Goal: Information Seeking & Learning: Learn about a topic

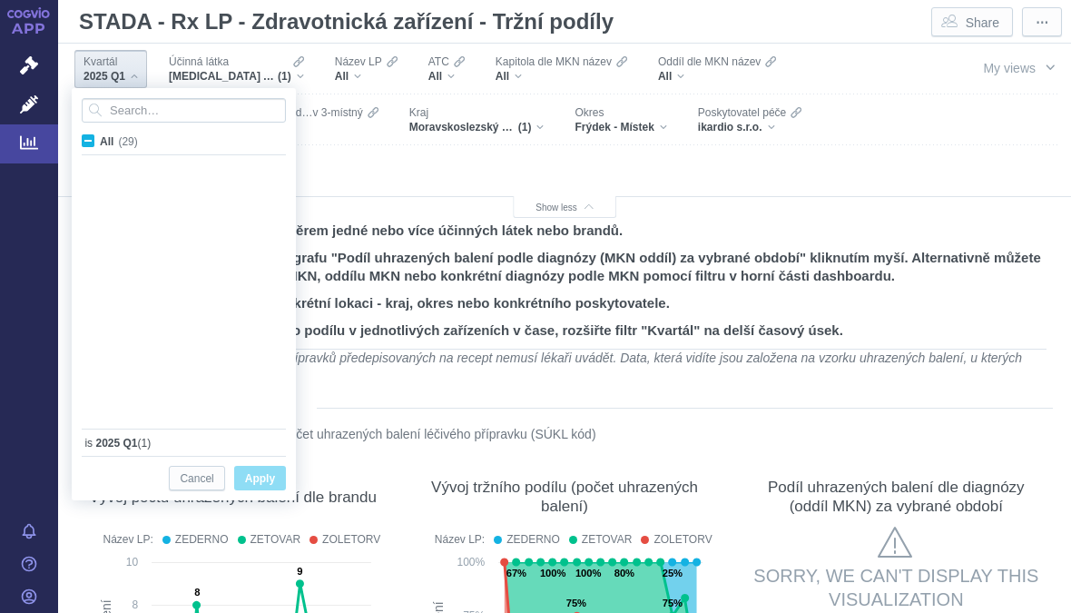
scroll to position [483, 0]
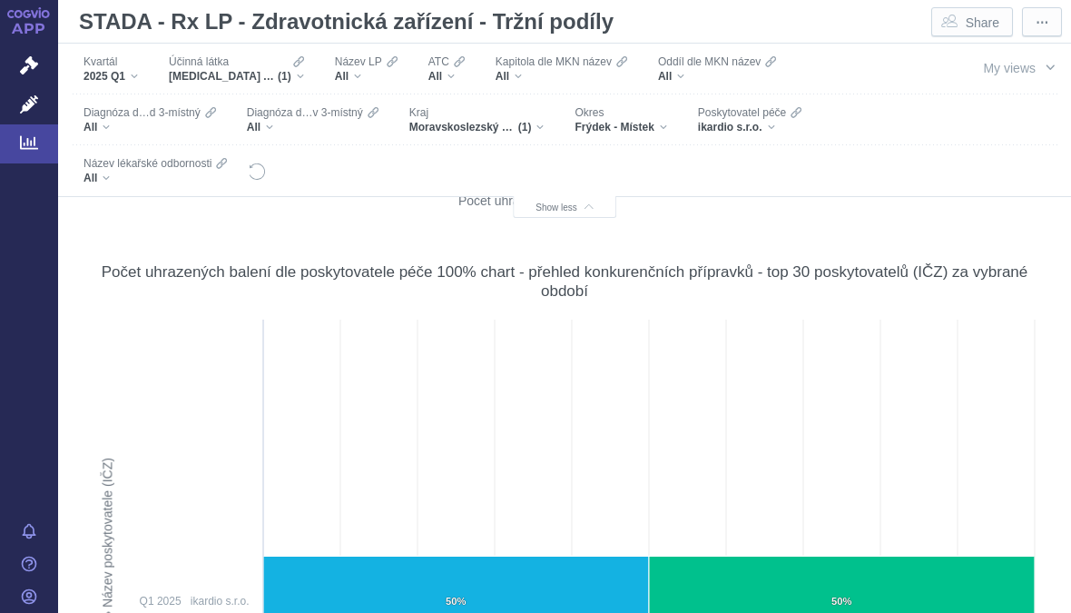
click at [764, 124] on div "ikardio s.r.o." at bounding box center [750, 127] width 104 height 15
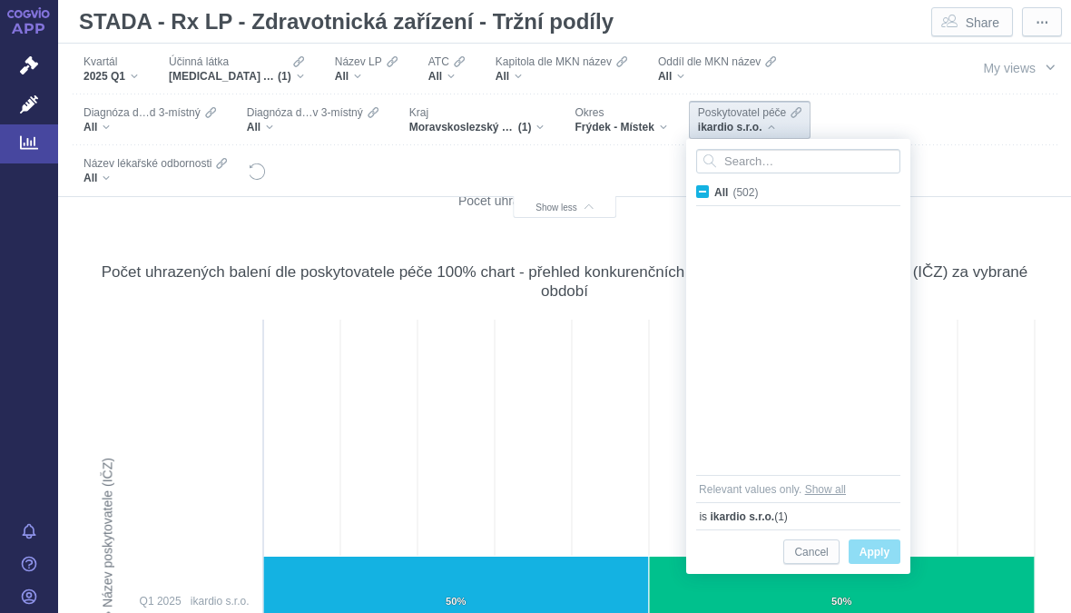
scroll to position [12508, 0]
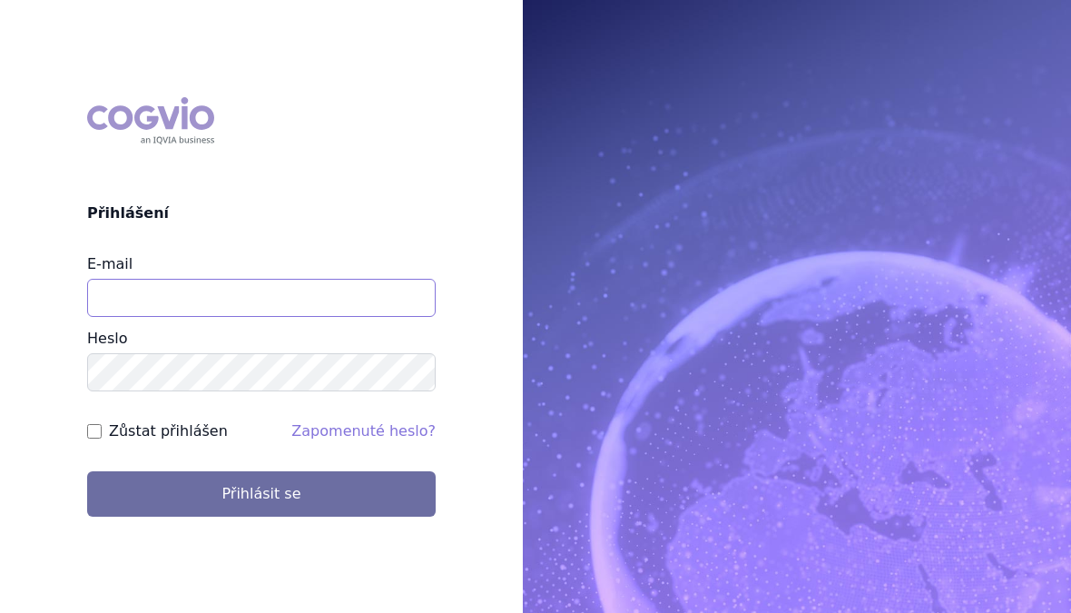
click at [277, 308] on input "E-mail" at bounding box center [261, 298] width 349 height 38
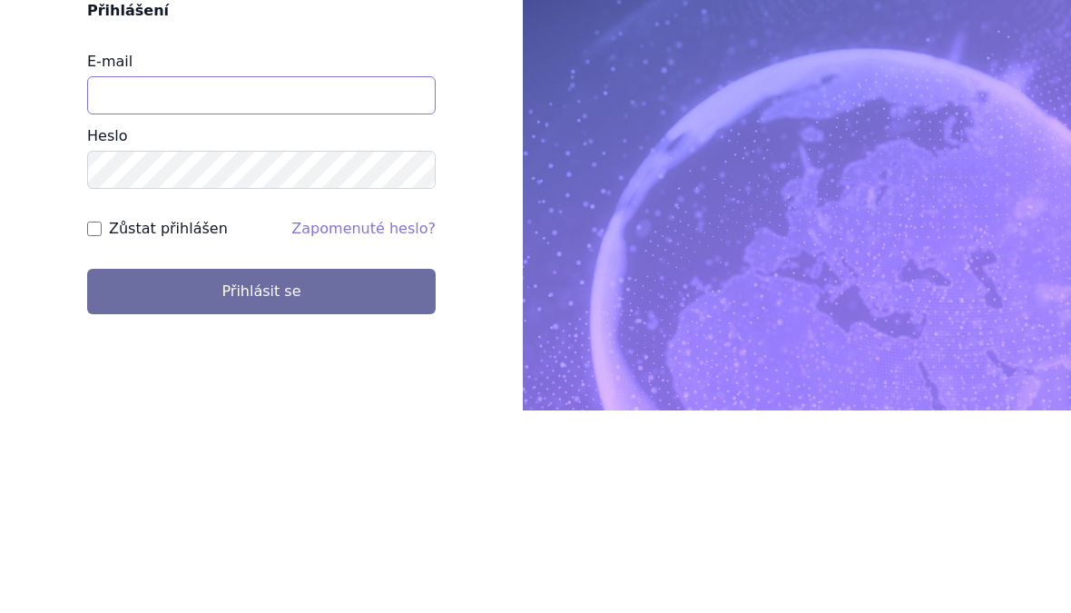
type input "[EMAIL_ADDRESS][DOMAIN_NAME]"
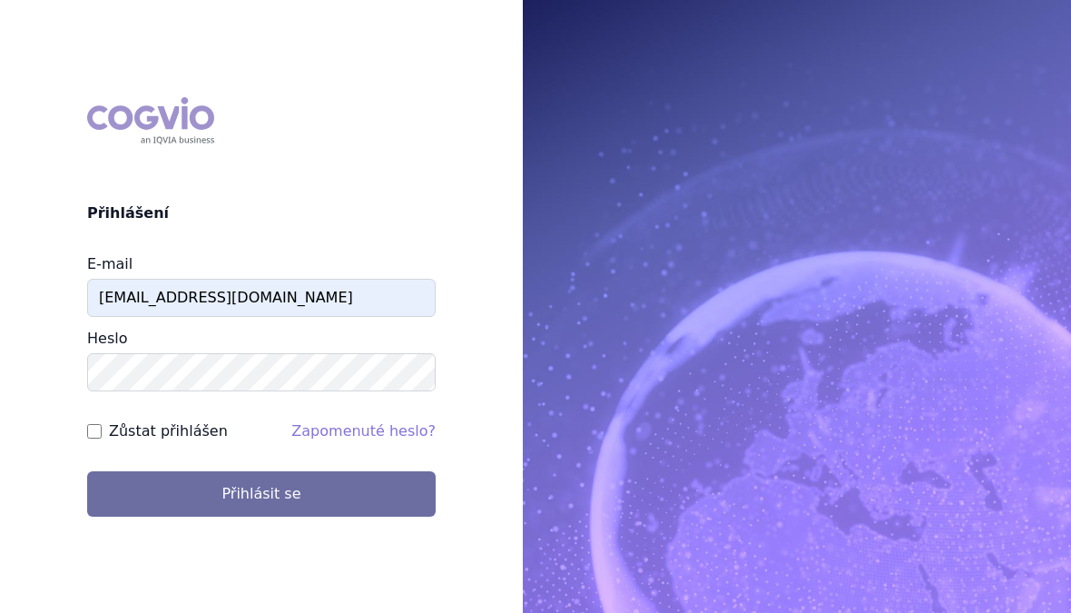
click at [275, 485] on button "Přihlásit se" at bounding box center [261, 493] width 349 height 45
click at [301, 481] on button "Přihlásit se" at bounding box center [261, 493] width 349 height 45
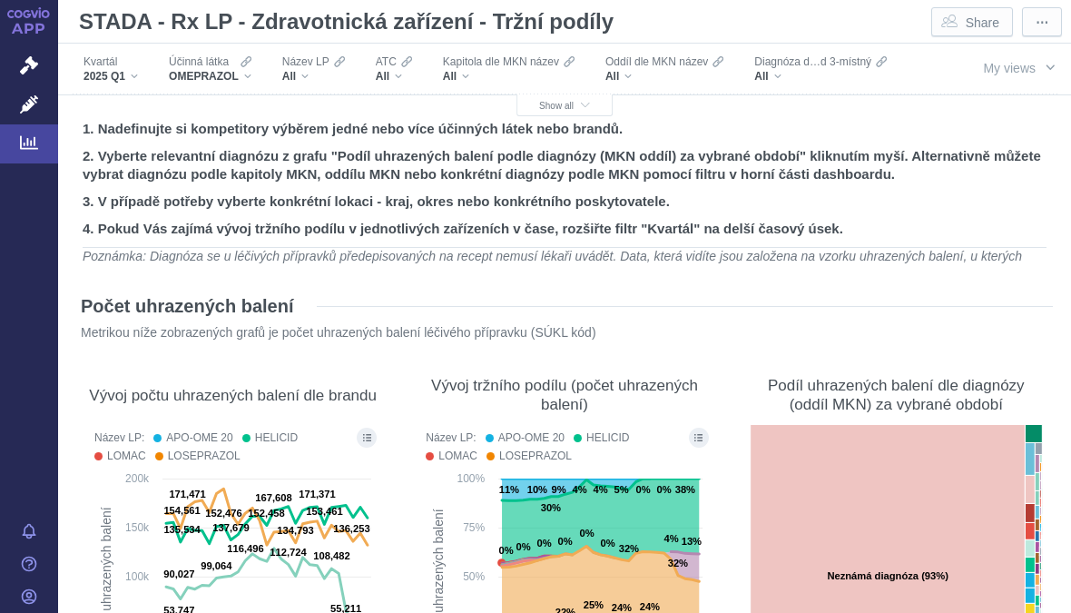
click at [573, 95] on button "Show all" at bounding box center [565, 105] width 96 height 22
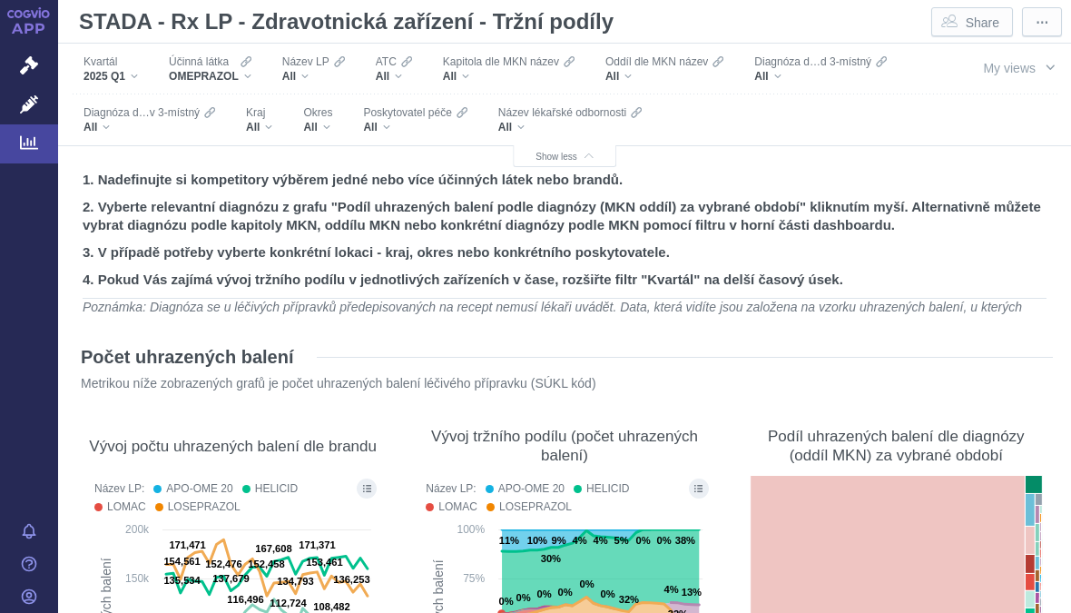
click at [380, 131] on div "All" at bounding box center [415, 127] width 104 height 15
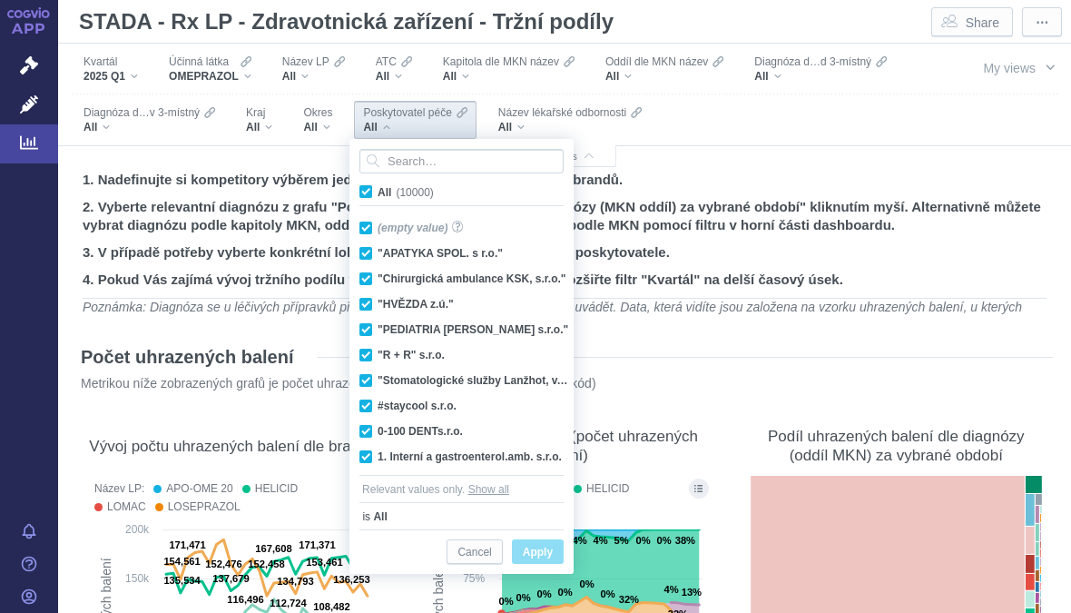
click at [358, 183] on label "All (10000)" at bounding box center [400, 191] width 86 height 18
click at [378, 183] on input "All (10000)" at bounding box center [384, 188] width 12 height 12
checkbox input "false"
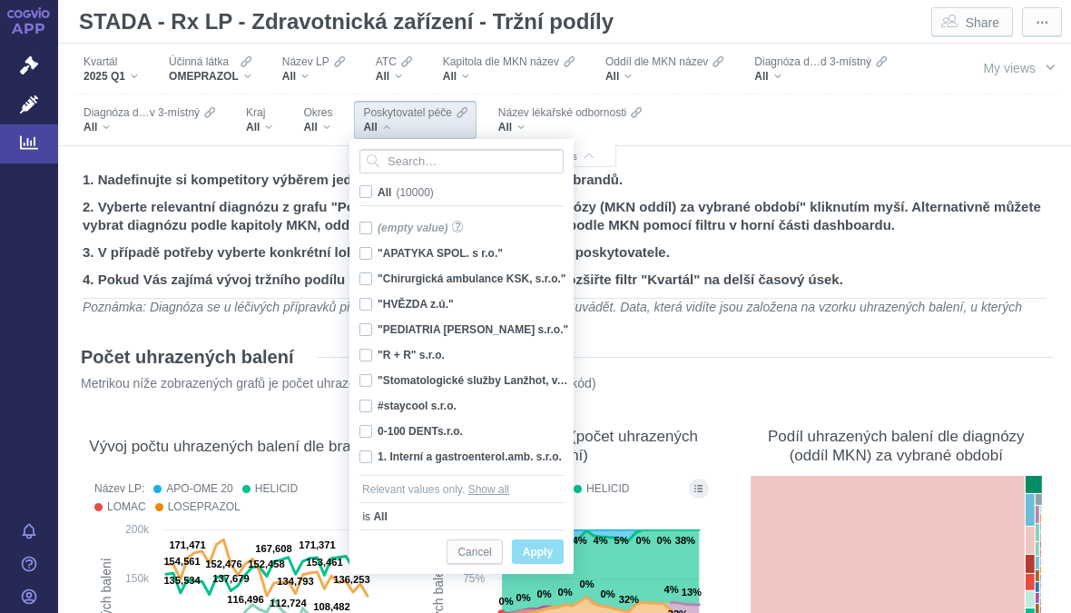
checkbox input "false"
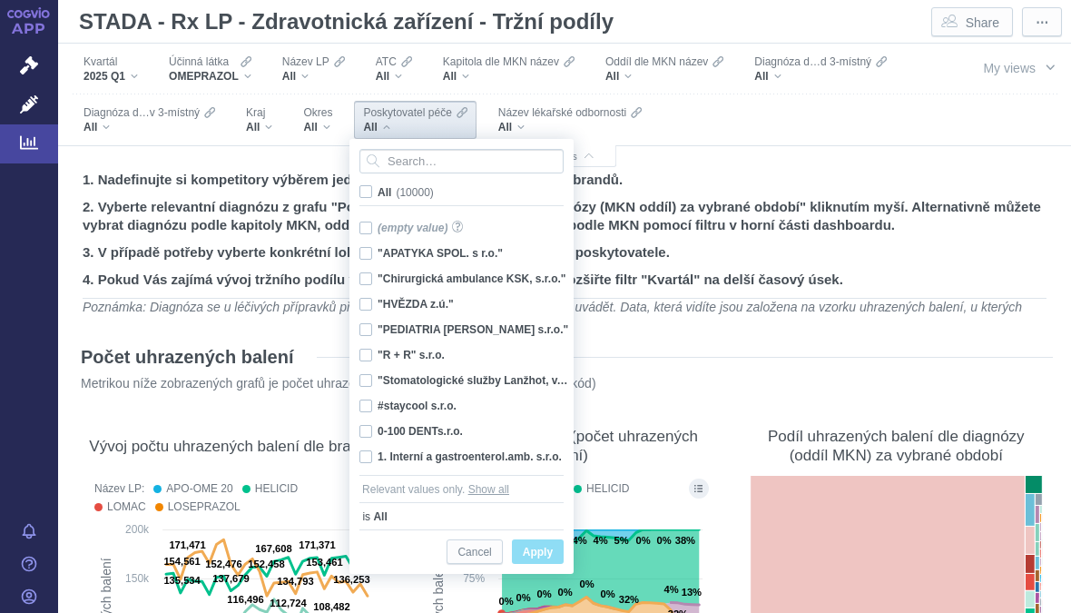
checkbox input "false"
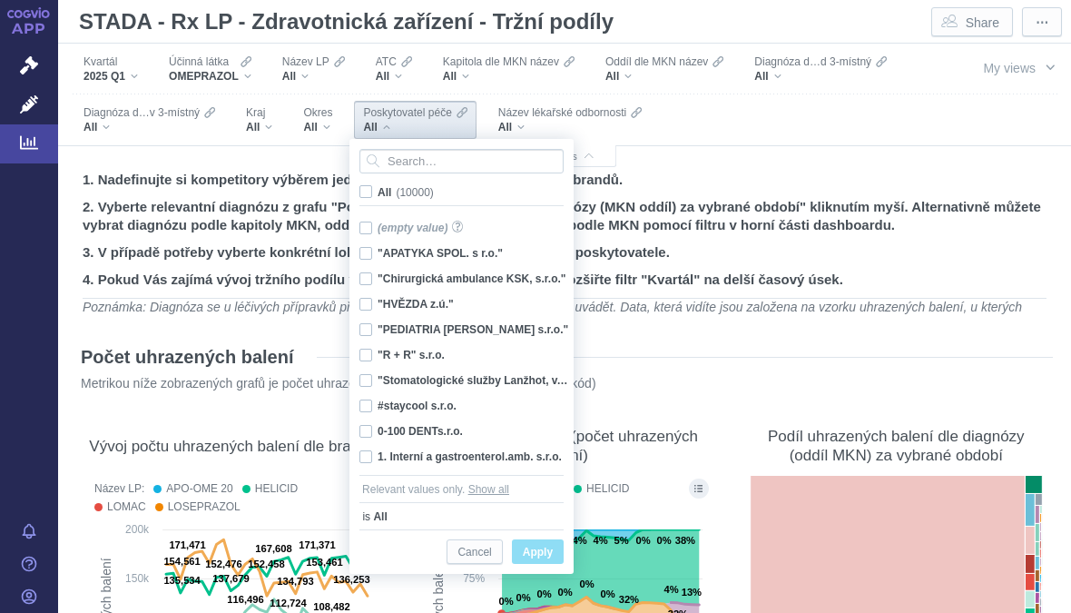
checkbox input "false"
click at [431, 159] on input "Search attribute values" at bounding box center [462, 161] width 204 height 25
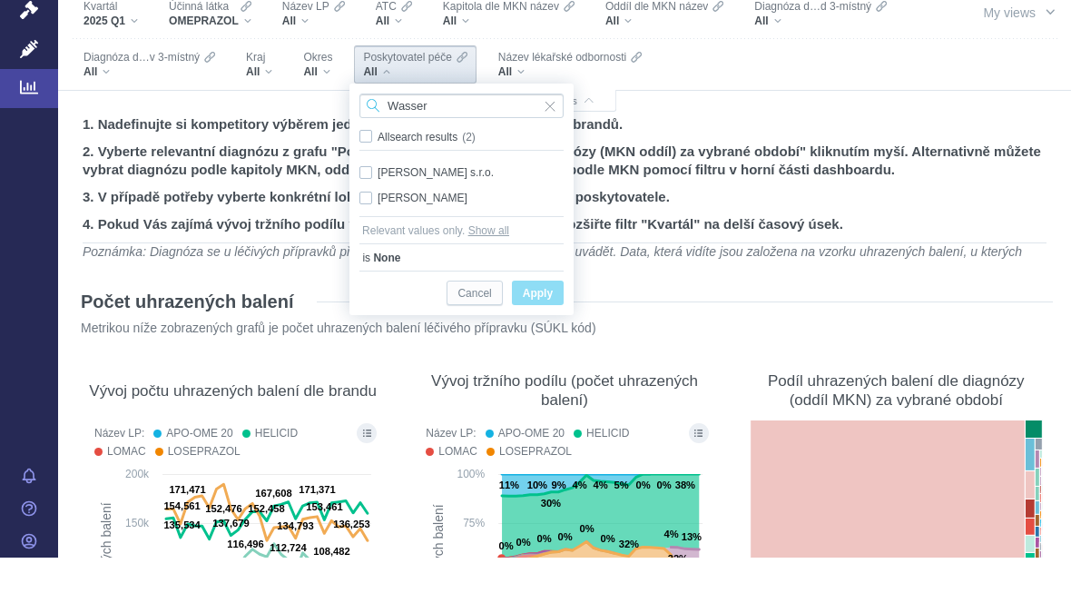
type input "Wasser"
click at [493, 215] on div "[PERSON_NAME] s.r.o. Only" at bounding box center [461, 227] width 222 height 25
checkbox input "true"
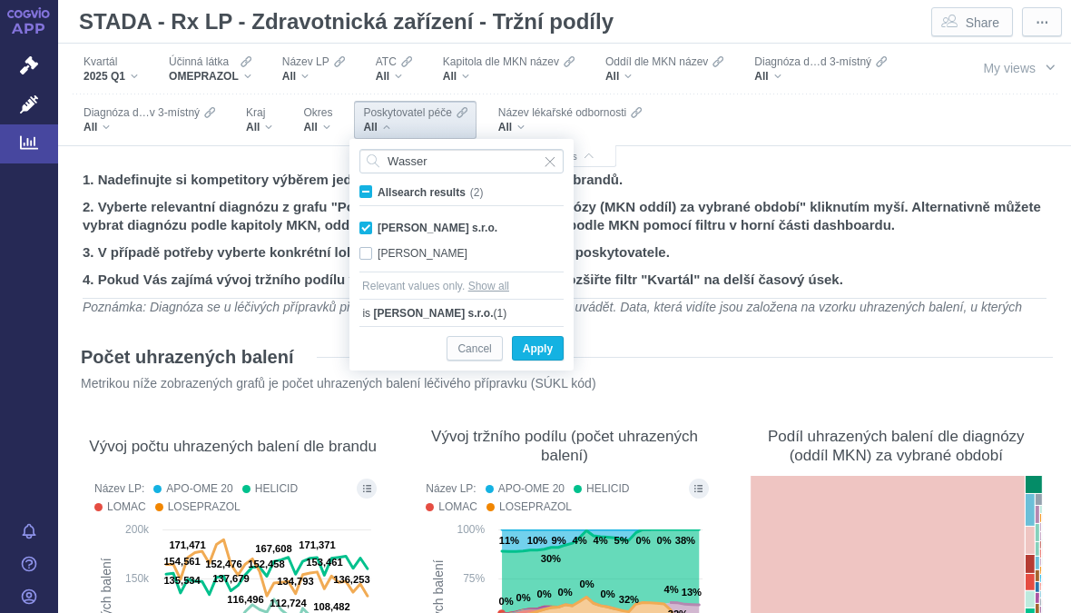
click at [0, 0] on span "Only" at bounding box center [0, 0] width 0 height 0
click at [541, 346] on span "Apply" at bounding box center [538, 349] width 30 height 23
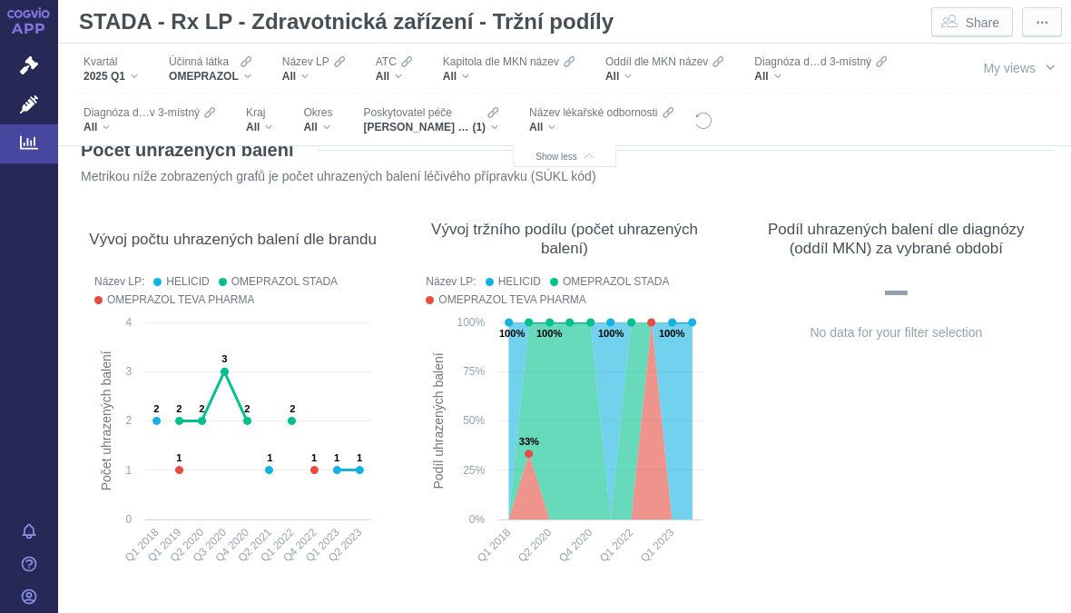
scroll to position [212, 0]
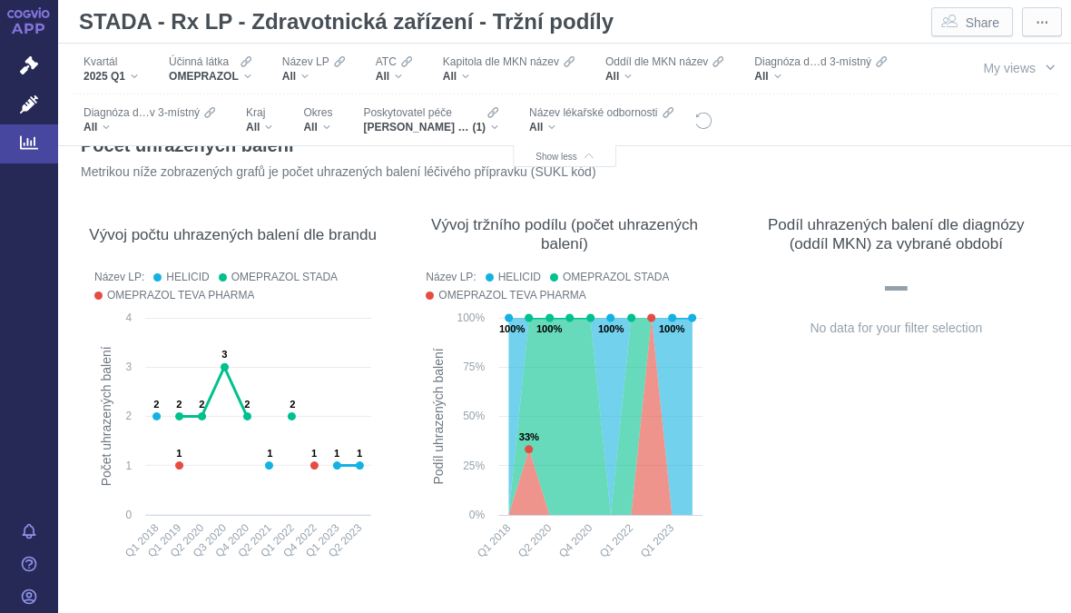
click at [250, 409] on text "2" at bounding box center [246, 404] width 5 height 11
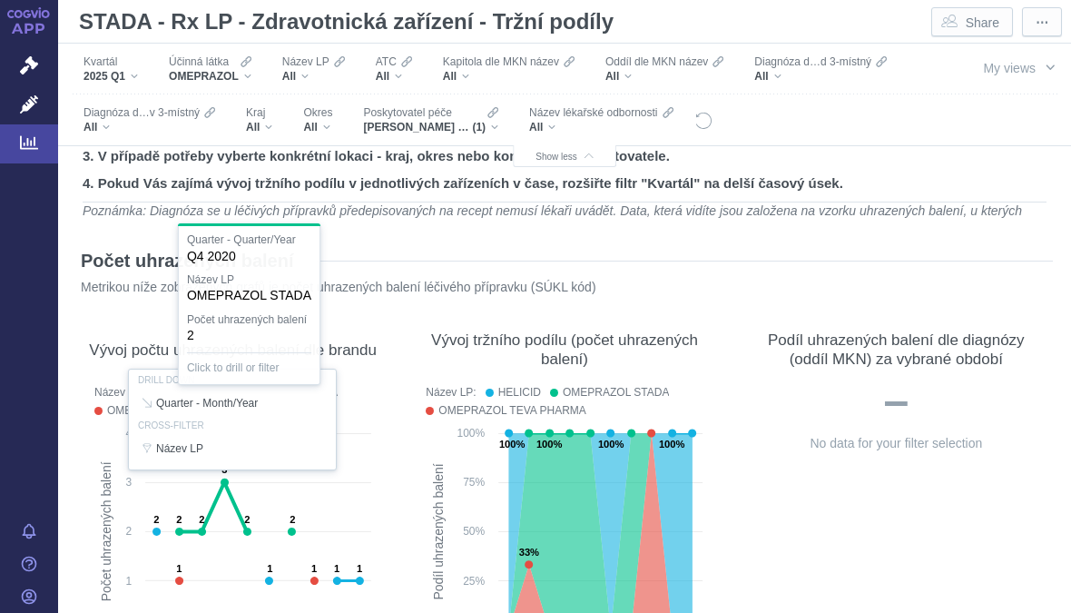
scroll to position [93, 0]
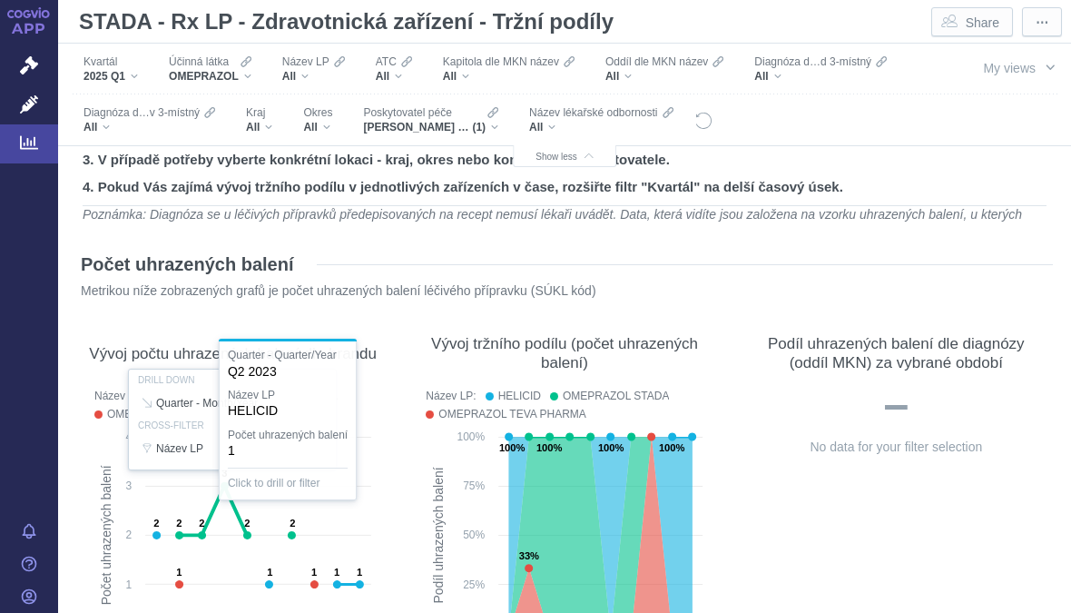
click at [366, 575] on div at bounding box center [232, 538] width 295 height 312
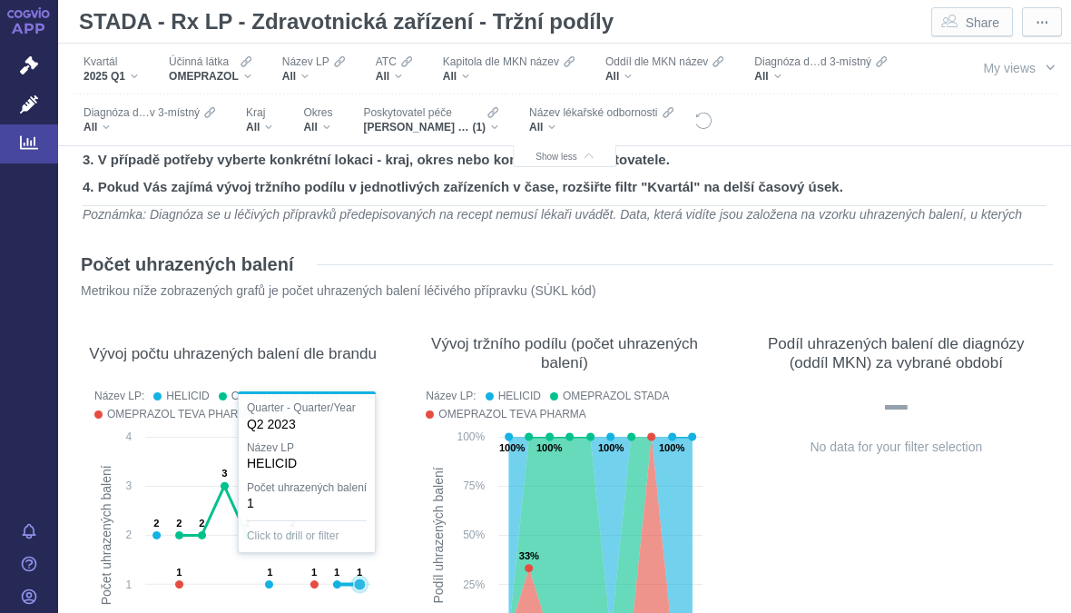
click at [361, 580] on icon at bounding box center [360, 584] width 12 height 12
click at [424, 528] on rect at bounding box center [564, 561] width 295 height 267
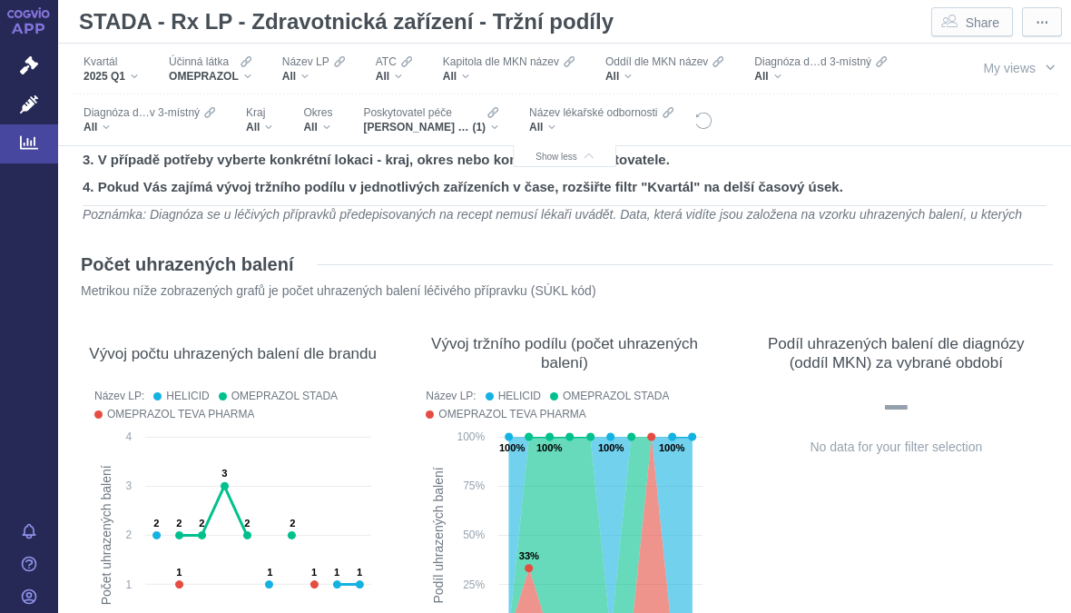
click at [418, 507] on rect at bounding box center [564, 561] width 295 height 267
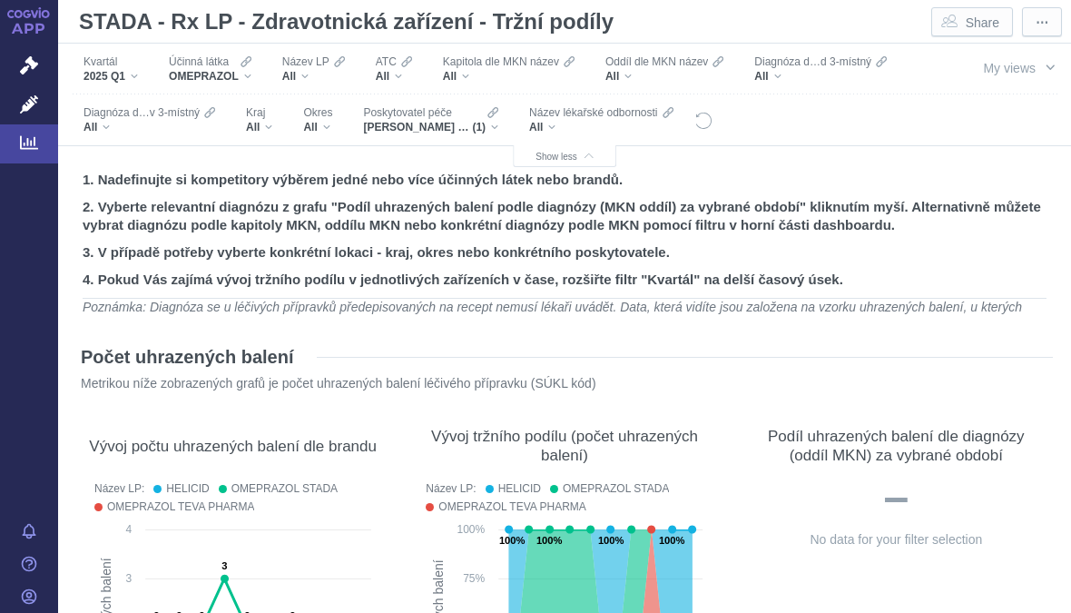
scroll to position [-1, 0]
click at [252, 70] on div "OMEPRAZOL" at bounding box center [210, 76] width 83 height 15
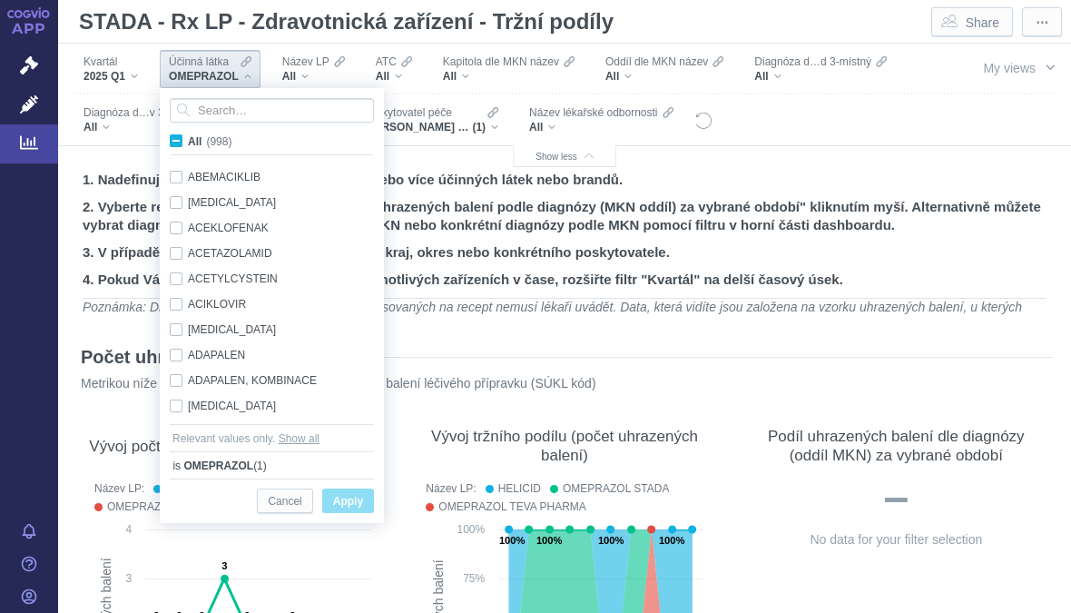
click at [188, 140] on span "All (998)" at bounding box center [210, 141] width 44 height 13
click at [188, 140] on input "All (998)" at bounding box center [194, 138] width 12 height 12
checkbox input "true"
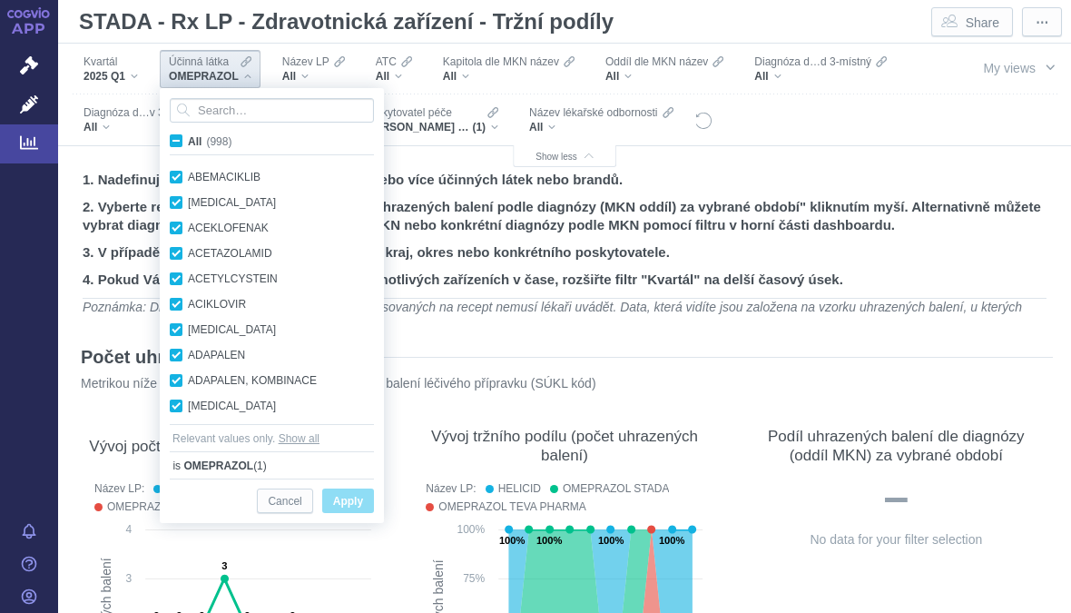
checkbox input "true"
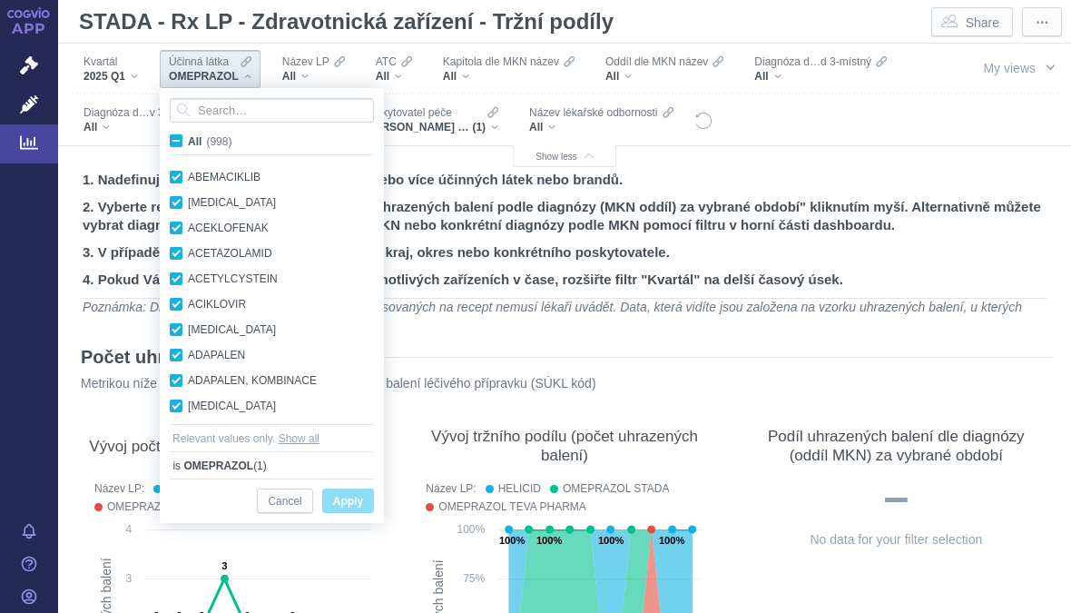
checkbox input "true"
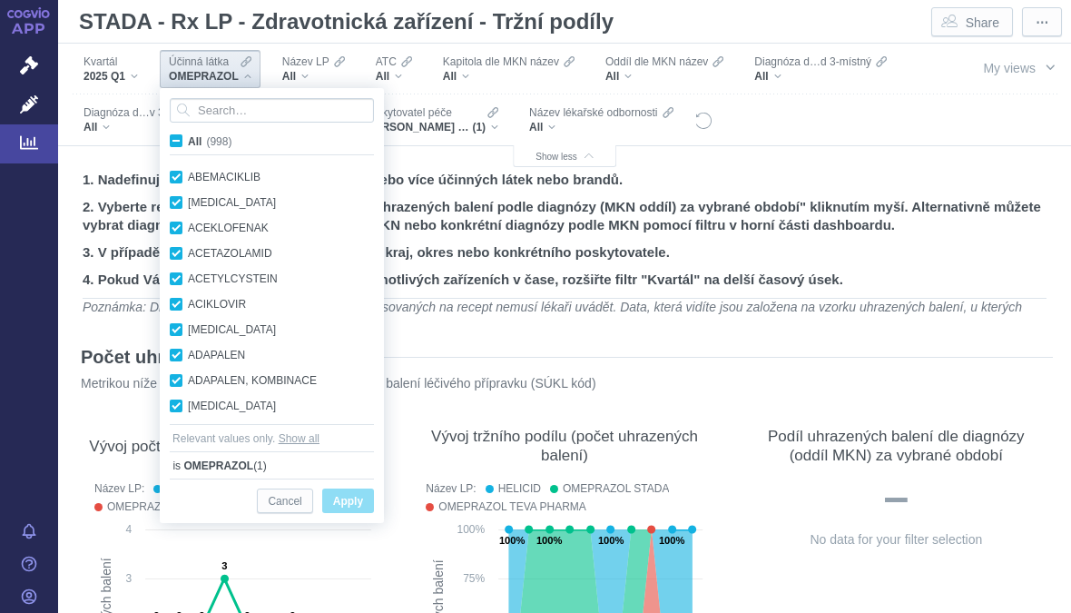
checkbox input "true"
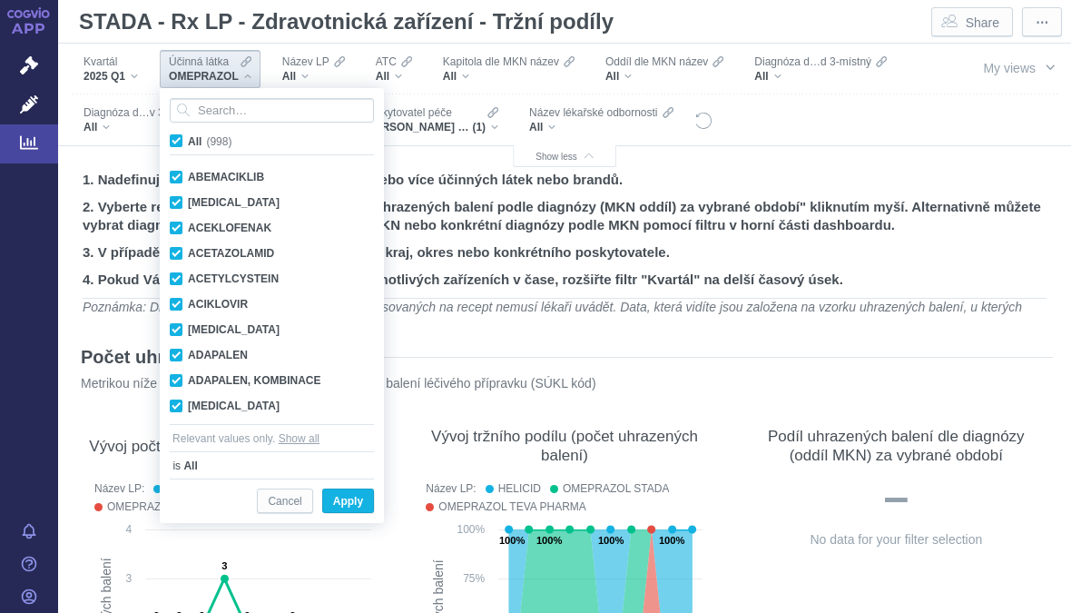
click at [177, 133] on label "All (998)" at bounding box center [204, 141] width 74 height 18
click at [188, 133] on input "All (998)" at bounding box center [194, 138] width 12 height 12
checkbox input "false"
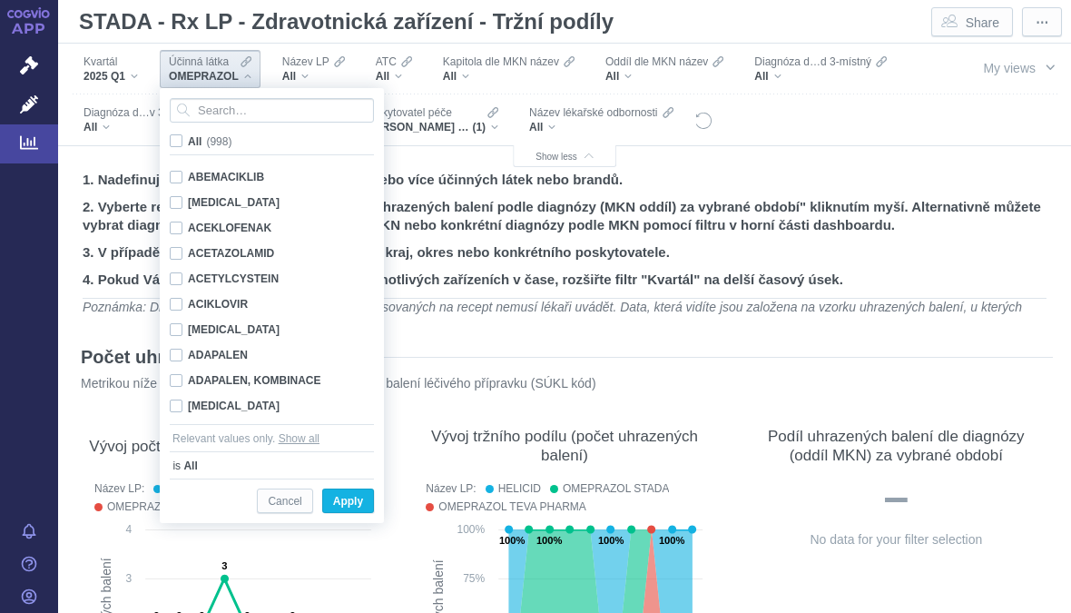
checkbox input "false"
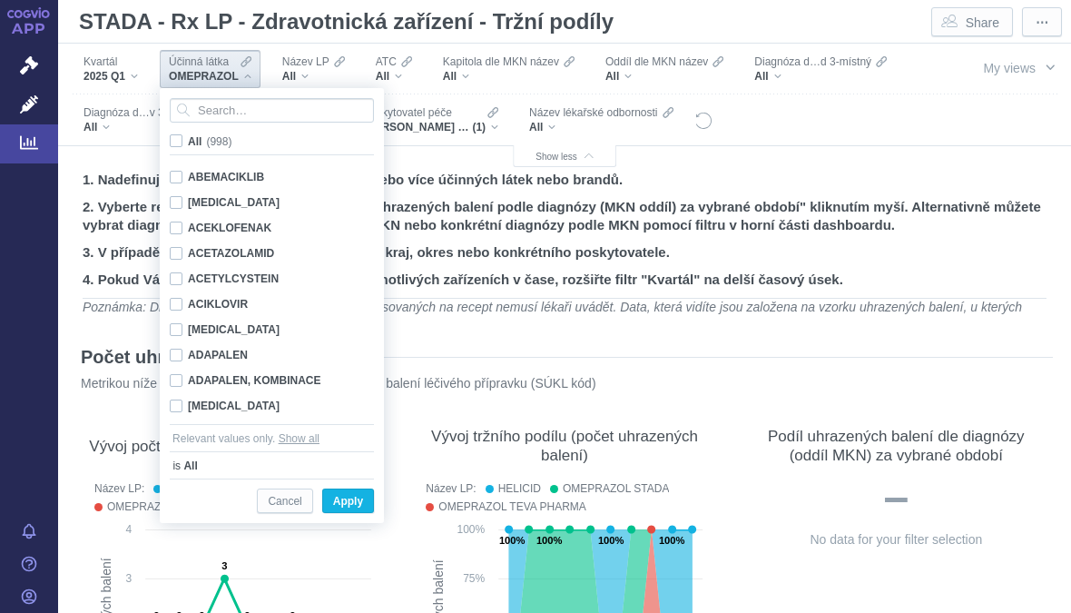
checkbox input "false"
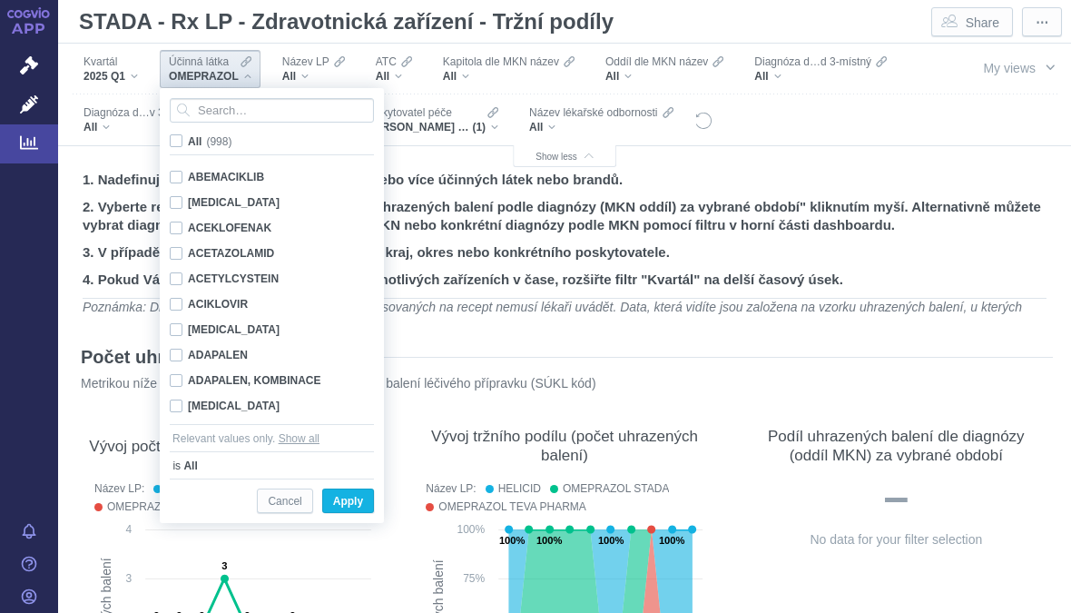
checkbox input "false"
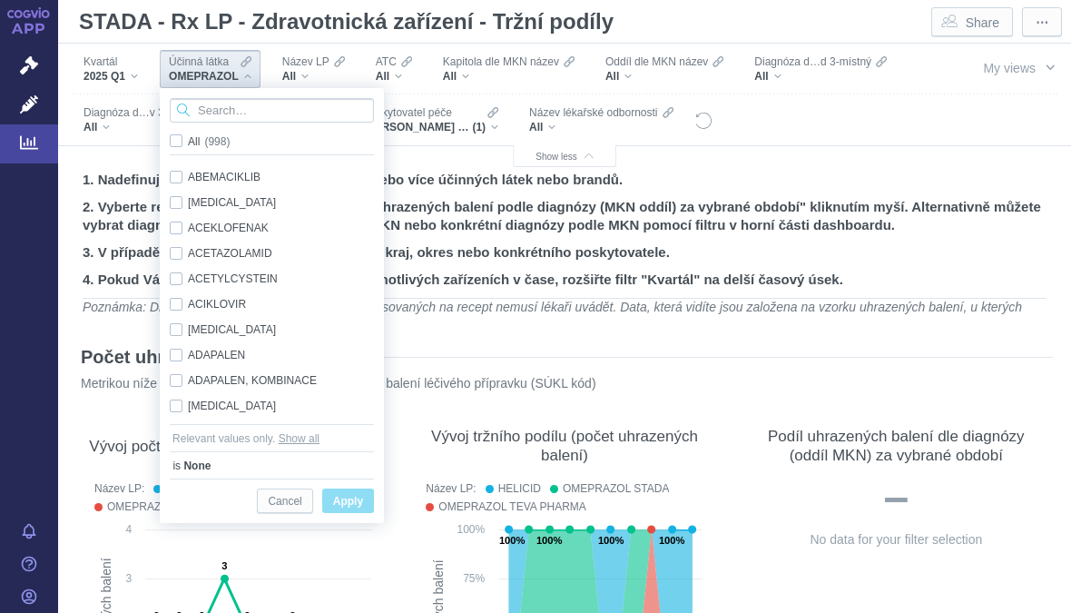
click at [241, 104] on input "Search attribute values" at bounding box center [272, 110] width 204 height 25
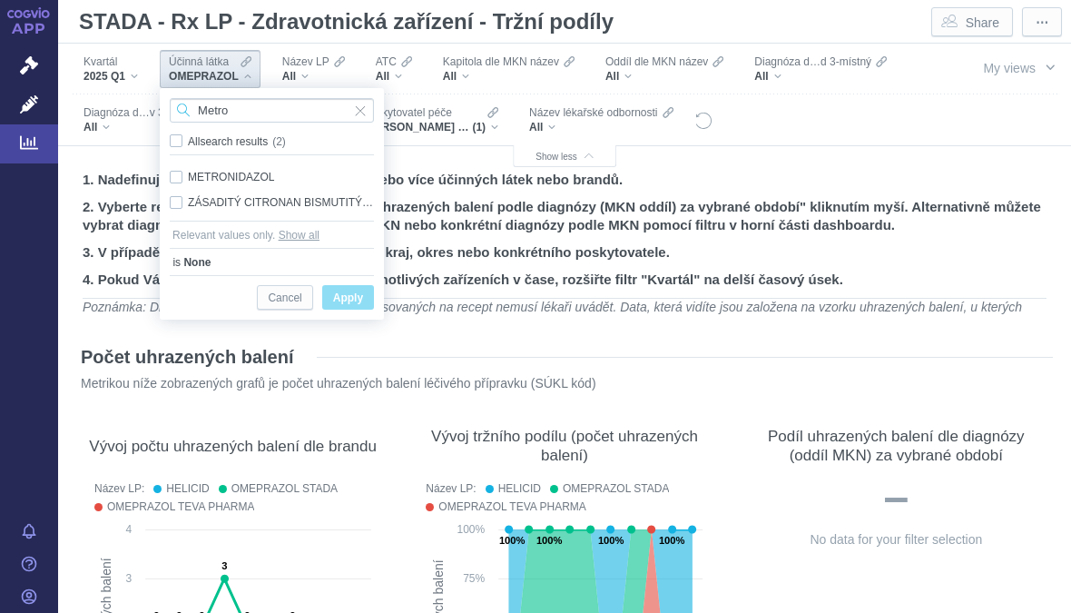
click at [262, 112] on input "Metro" at bounding box center [272, 110] width 204 height 25
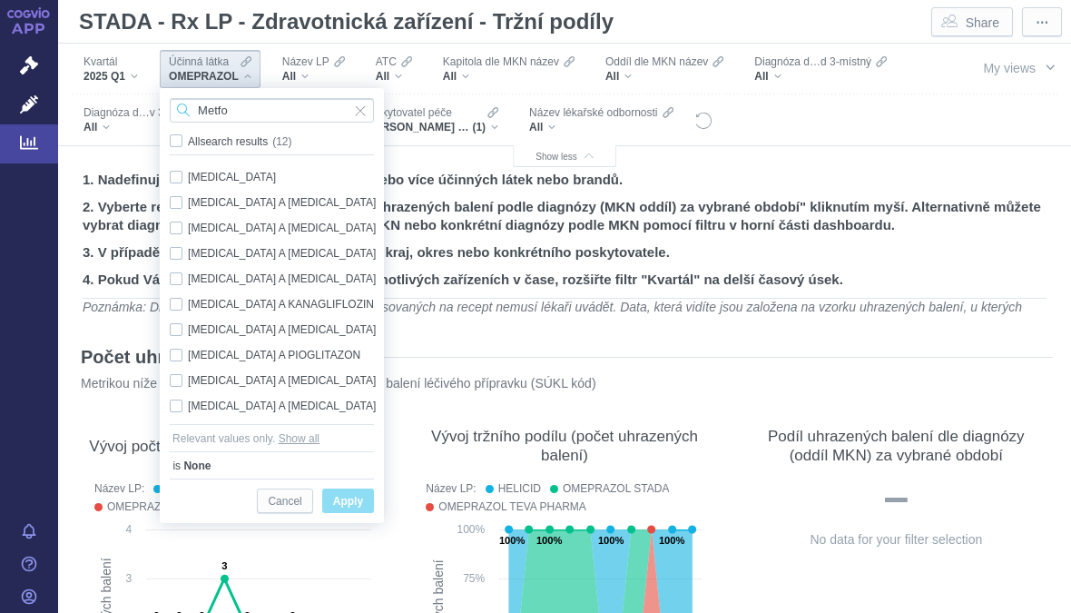
type input "Metfo"
click at [225, 173] on div "[MEDICAL_DATA] Only" at bounding box center [275, 176] width 228 height 25
checkbox input "true"
click at [0, 0] on span "Only" at bounding box center [0, 0] width 0 height 0
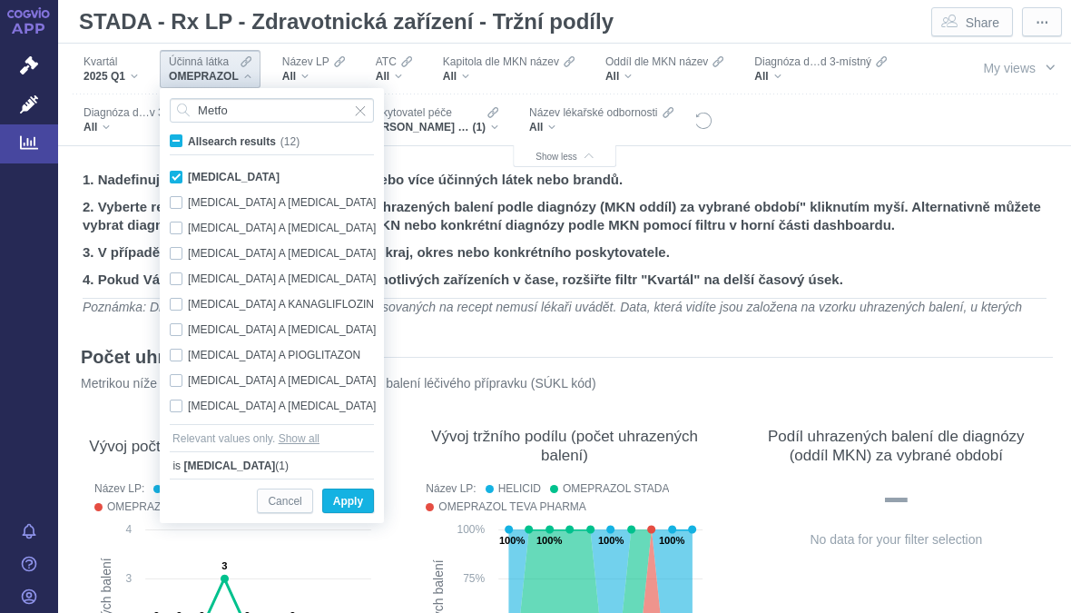
click at [365, 491] on button "Apply" at bounding box center [348, 500] width 52 height 25
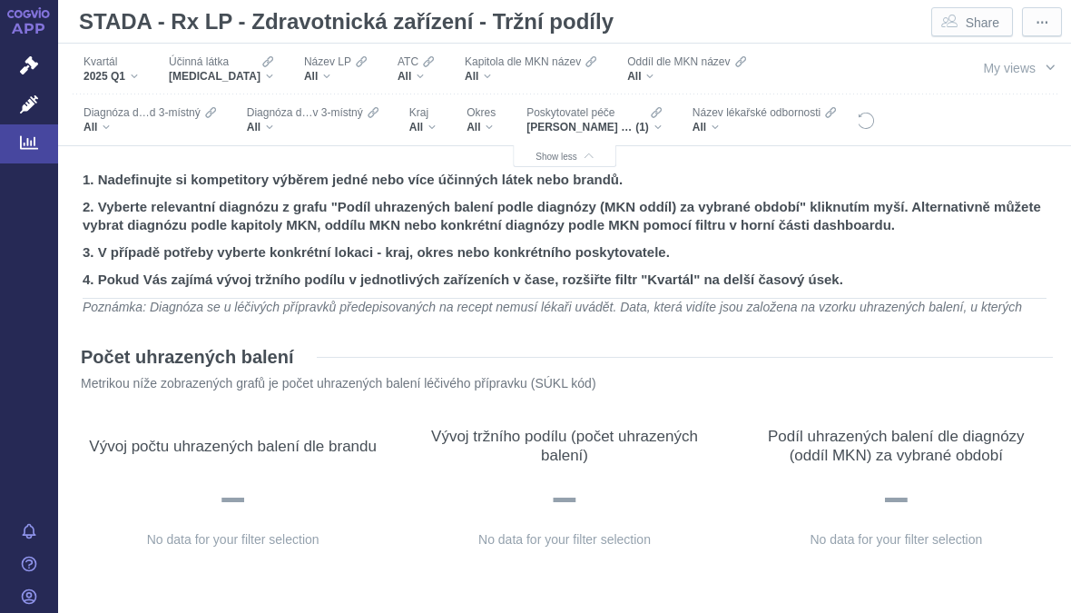
click at [262, 62] on icon "Filters" at bounding box center [267, 61] width 11 height 15
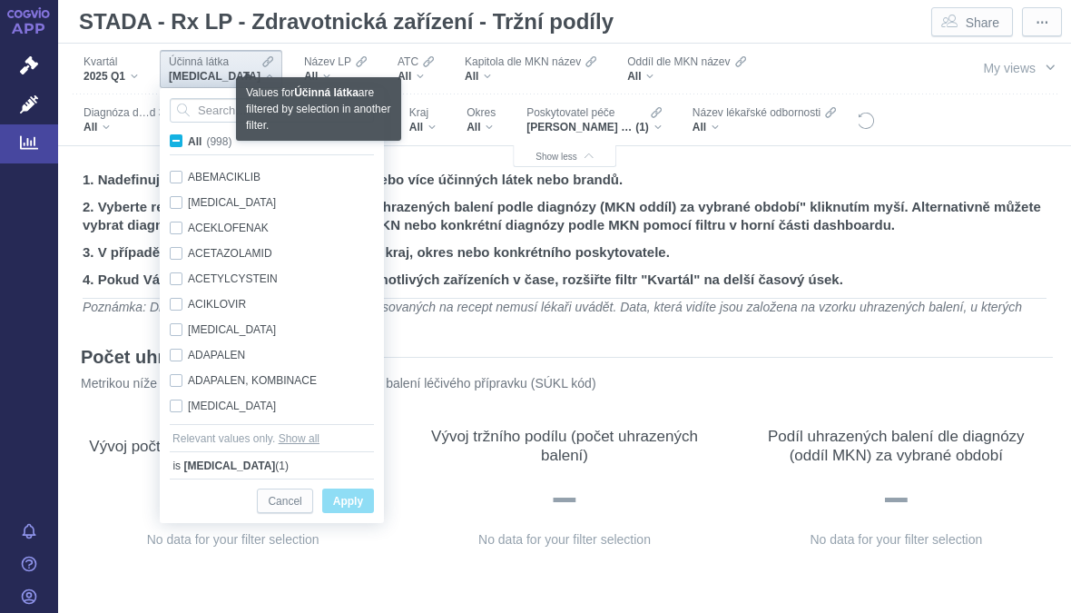
click at [186, 143] on label "All (998)" at bounding box center [204, 141] width 74 height 18
click at [188, 143] on input "All (998)" at bounding box center [194, 138] width 12 height 12
checkbox input "true"
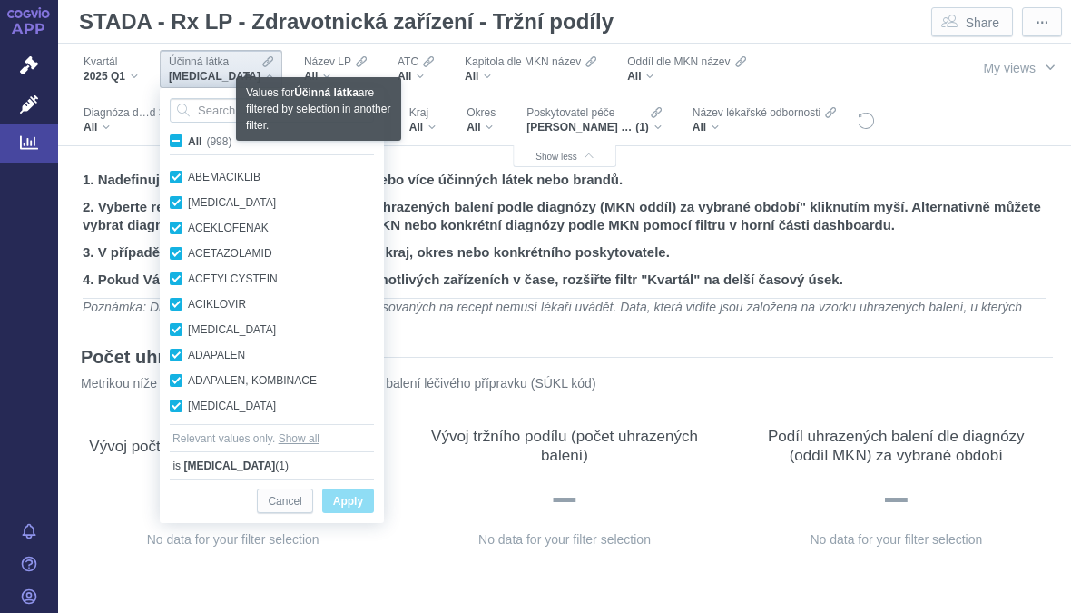
checkbox input "true"
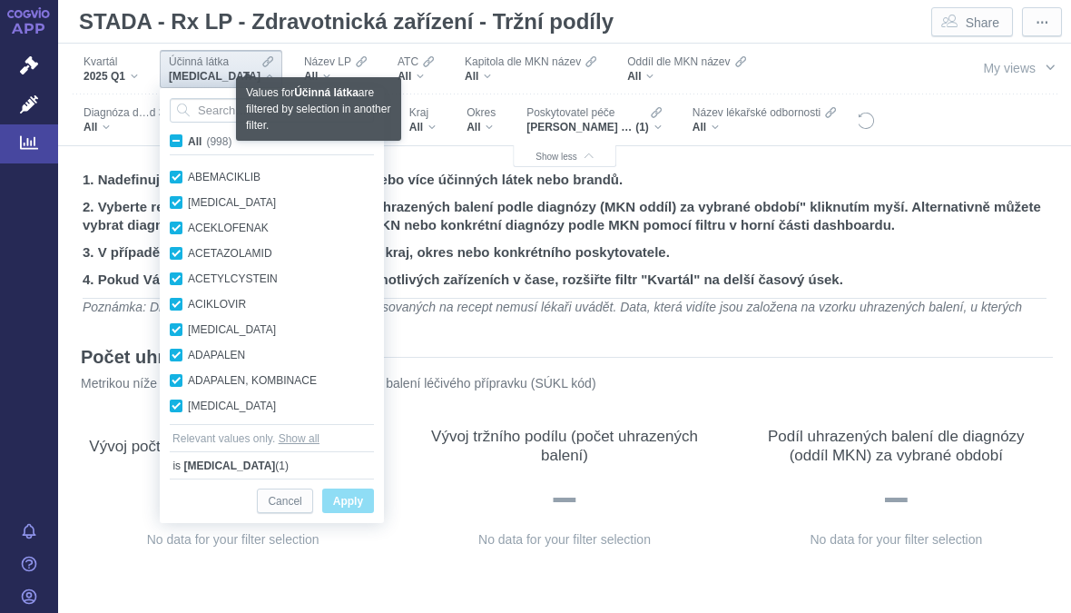
checkbox input "true"
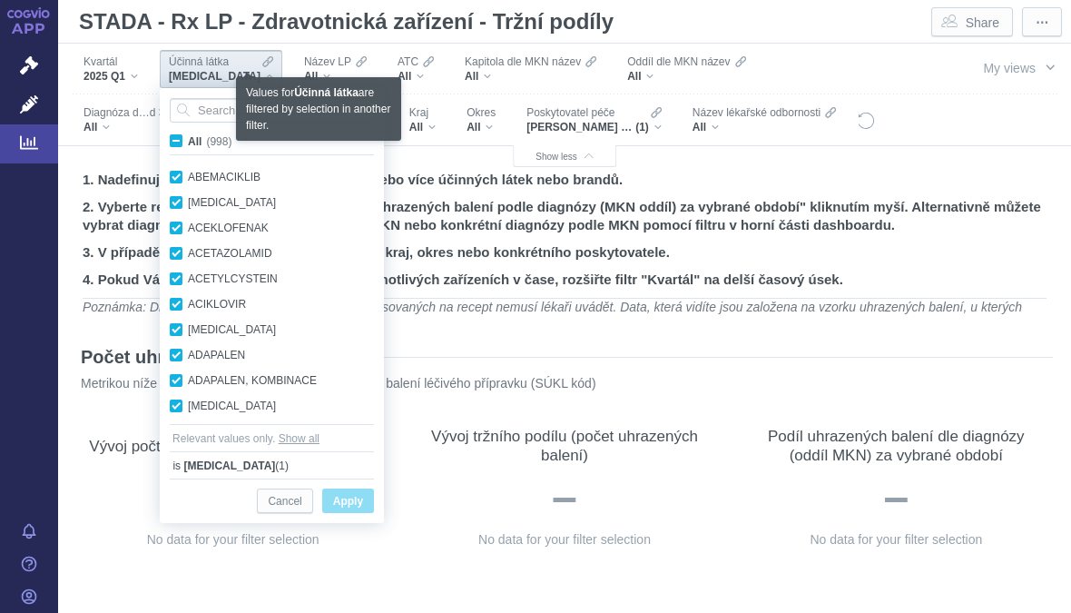
checkbox input "true"
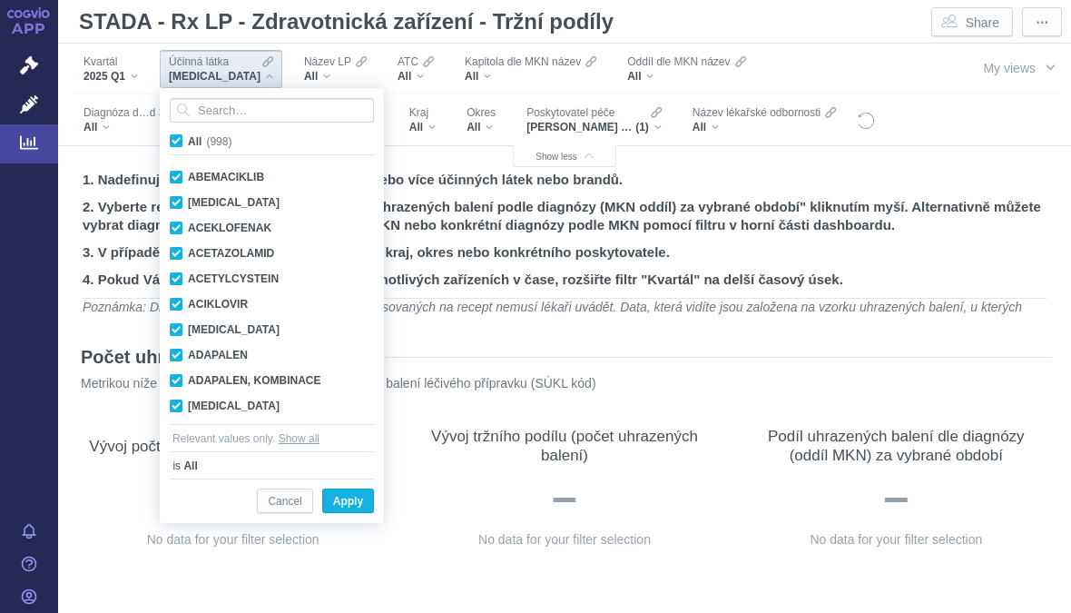
click at [189, 138] on input "All (998)" at bounding box center [194, 138] width 12 height 12
checkbox input "false"
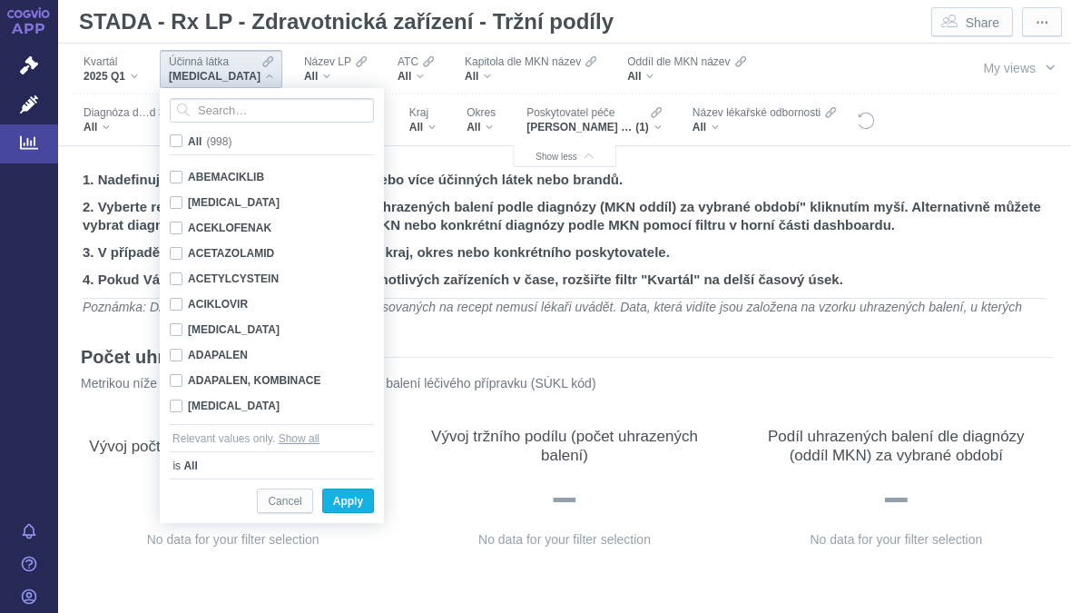
checkbox input "false"
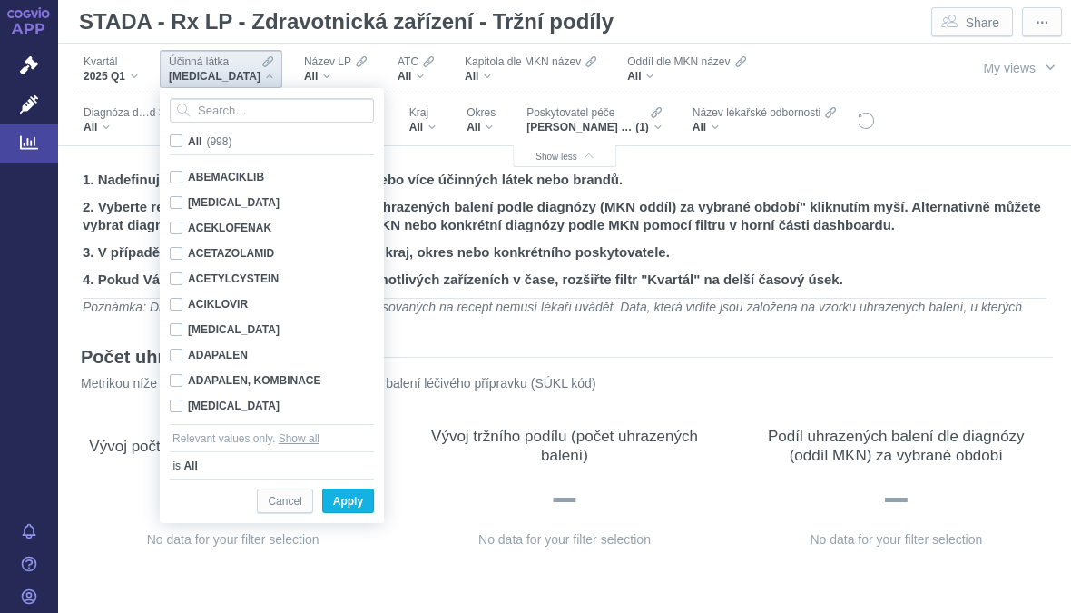
checkbox input "false"
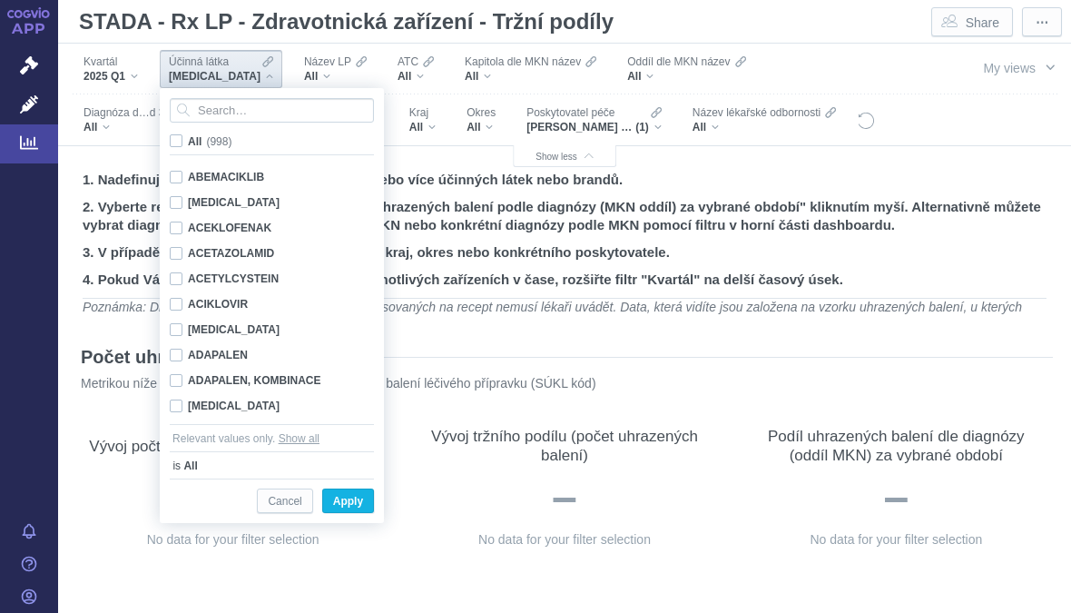
checkbox input "false"
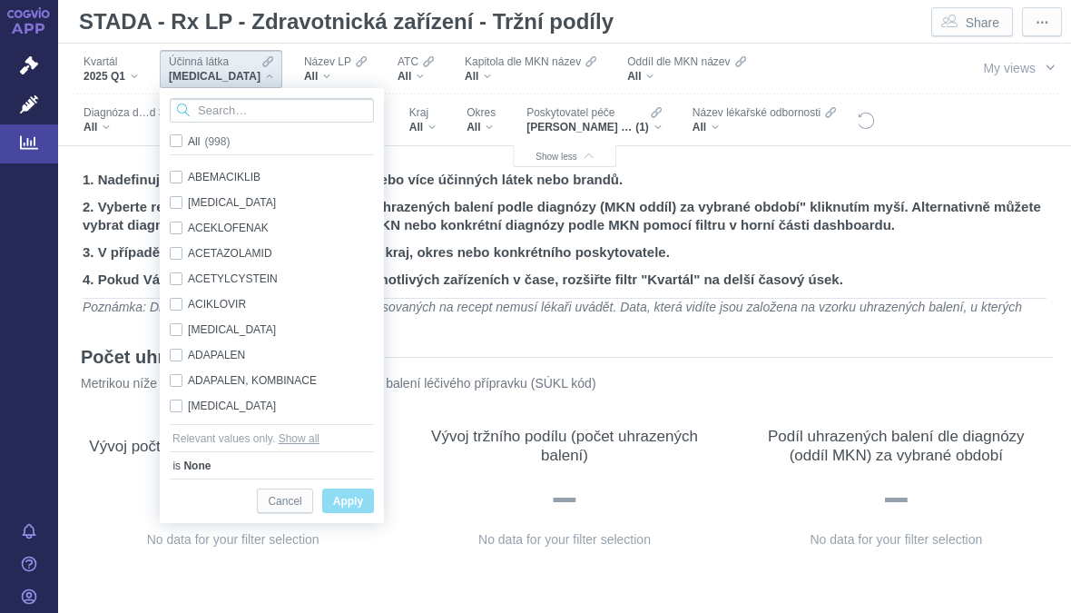
click at [251, 112] on input "Search attribute values" at bounding box center [272, 110] width 204 height 25
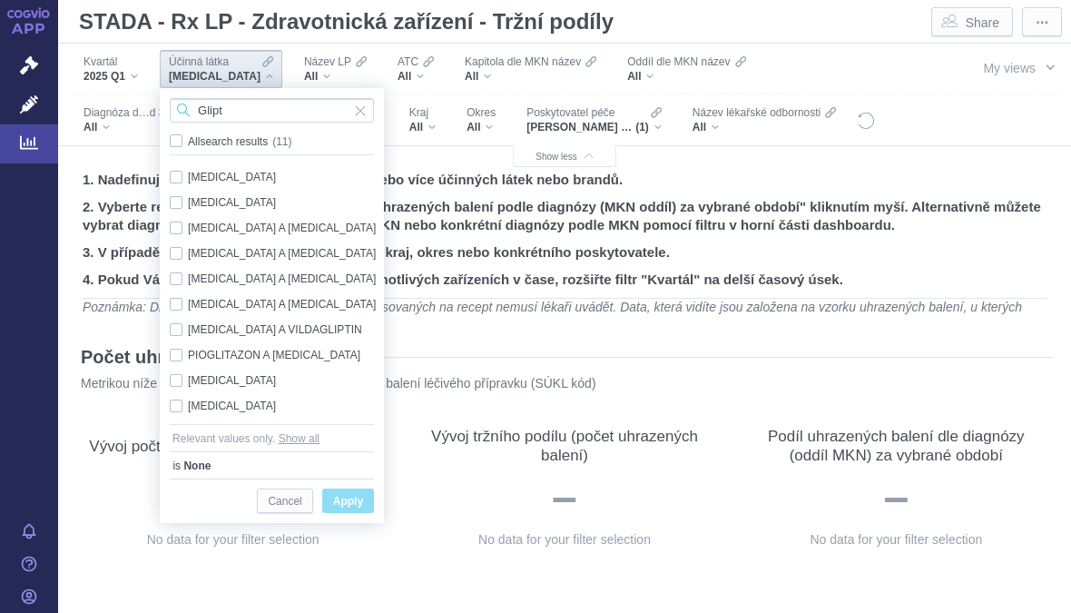
type input "Glipt"
click at [230, 405] on div "[MEDICAL_DATA] Only" at bounding box center [275, 405] width 228 height 25
checkbox input "true"
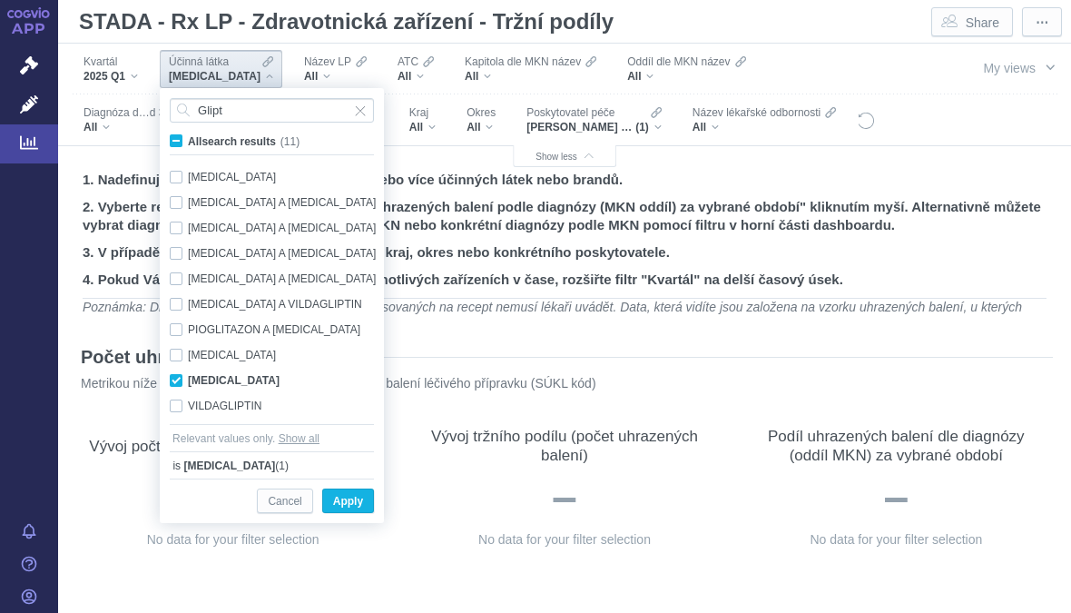
scroll to position [25, 0]
click at [223, 403] on div "VILDAGLIPTIN Only" at bounding box center [275, 405] width 228 height 25
checkbox input "true"
click at [293, 304] on div "[MEDICAL_DATA] A VILDAGLIPTIN Only" at bounding box center [275, 303] width 228 height 25
checkbox input "true"
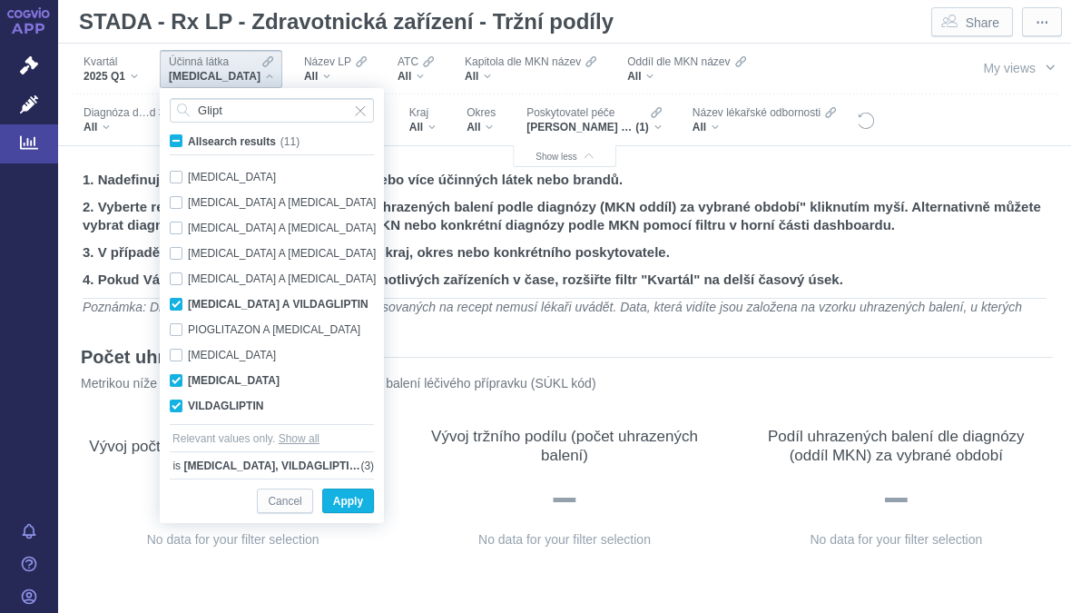
click at [303, 276] on div "[MEDICAL_DATA] A [MEDICAL_DATA] Only" at bounding box center [275, 278] width 228 height 25
checkbox input "true"
click at [360, 499] on span "Apply" at bounding box center [348, 501] width 30 height 23
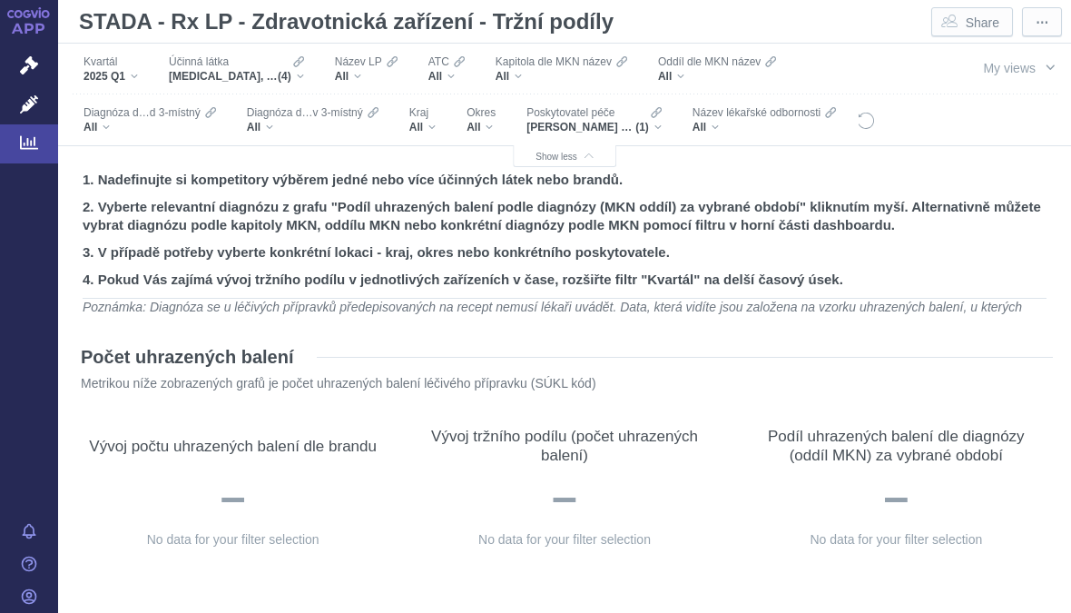
click at [650, 121] on div "[PERSON_NAME] s.r.o. (1)" at bounding box center [594, 127] width 135 height 15
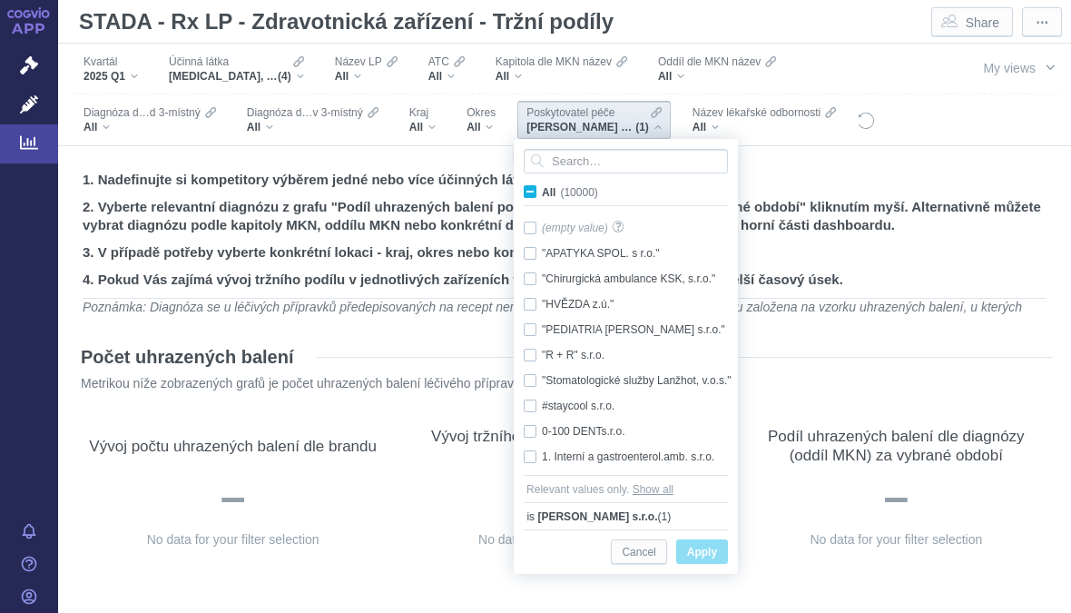
click at [542, 196] on span "All (10000)" at bounding box center [570, 192] width 56 height 13
click at [542, 194] on input "All (10000)" at bounding box center [548, 188] width 12 height 12
checkbox input "true"
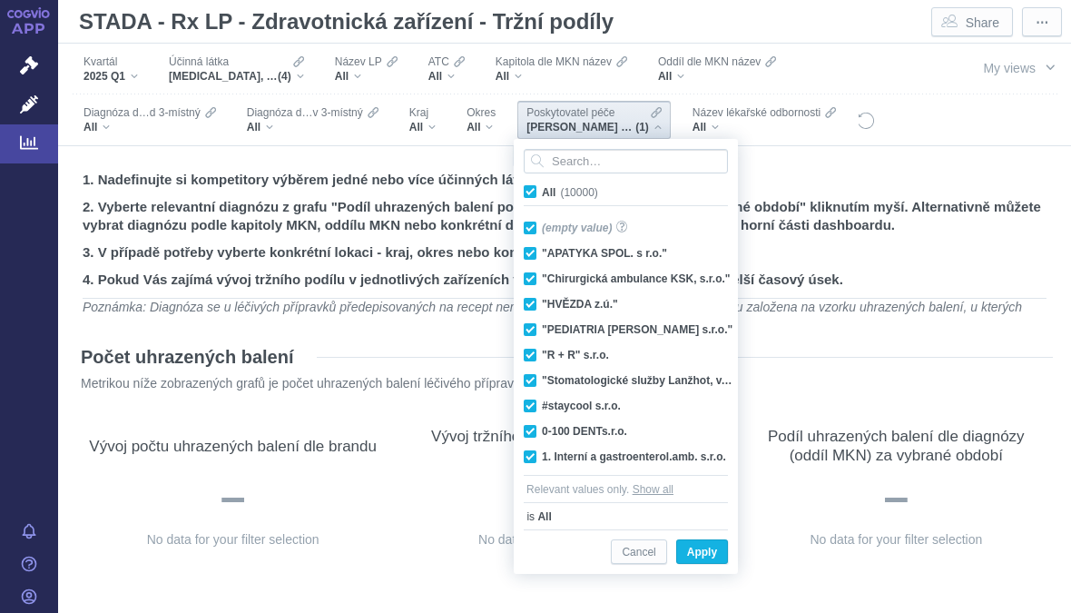
checkbox input "true"
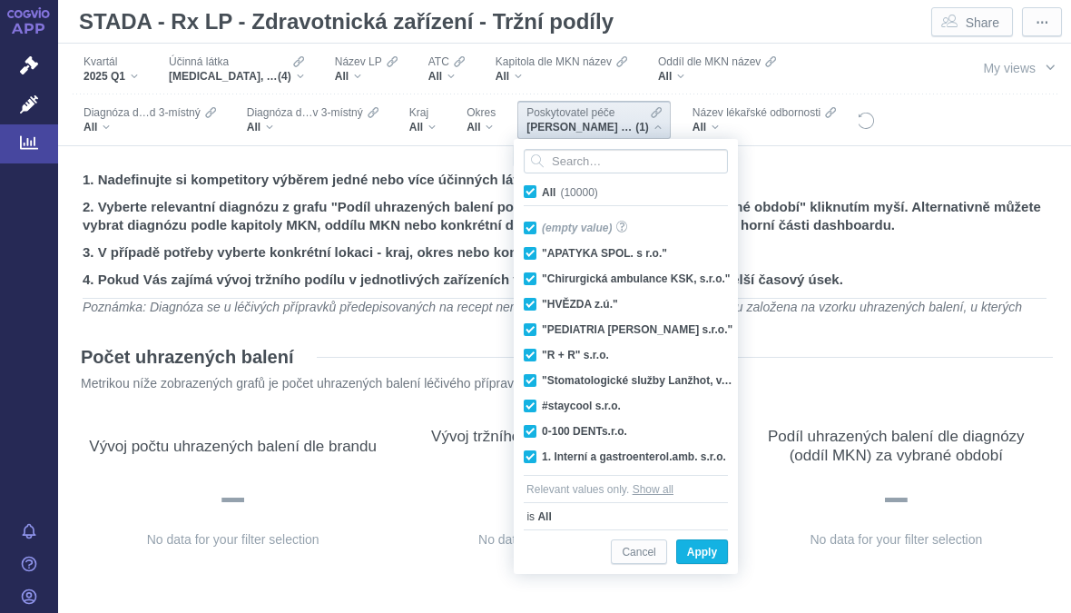
checkbox input "true"
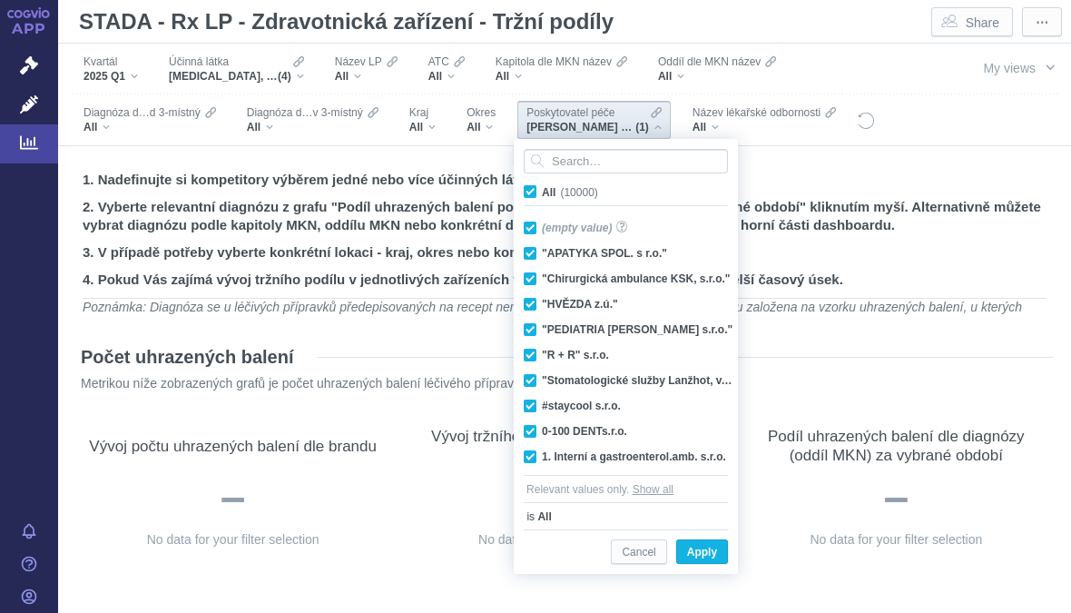
checkbox input "true"
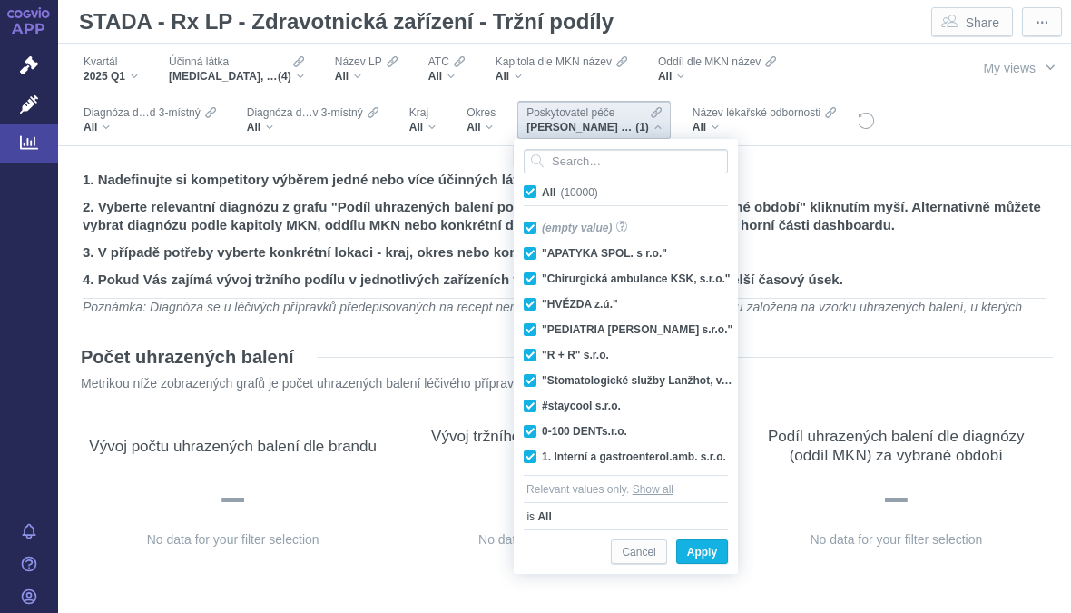
click at [542, 191] on input "All (10000)" at bounding box center [548, 188] width 12 height 12
checkbox input "false"
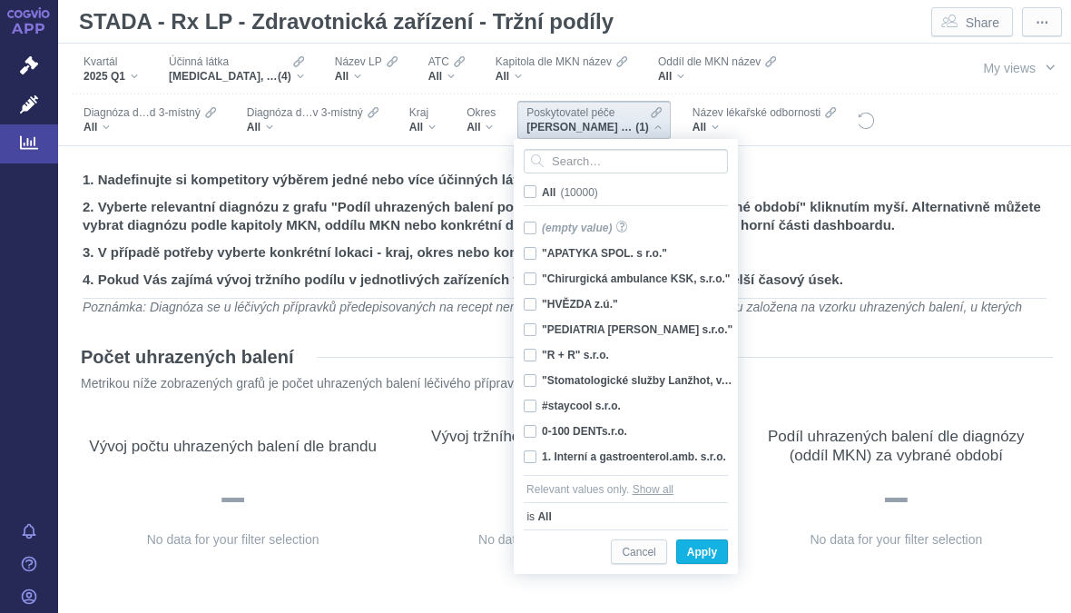
checkbox input "false"
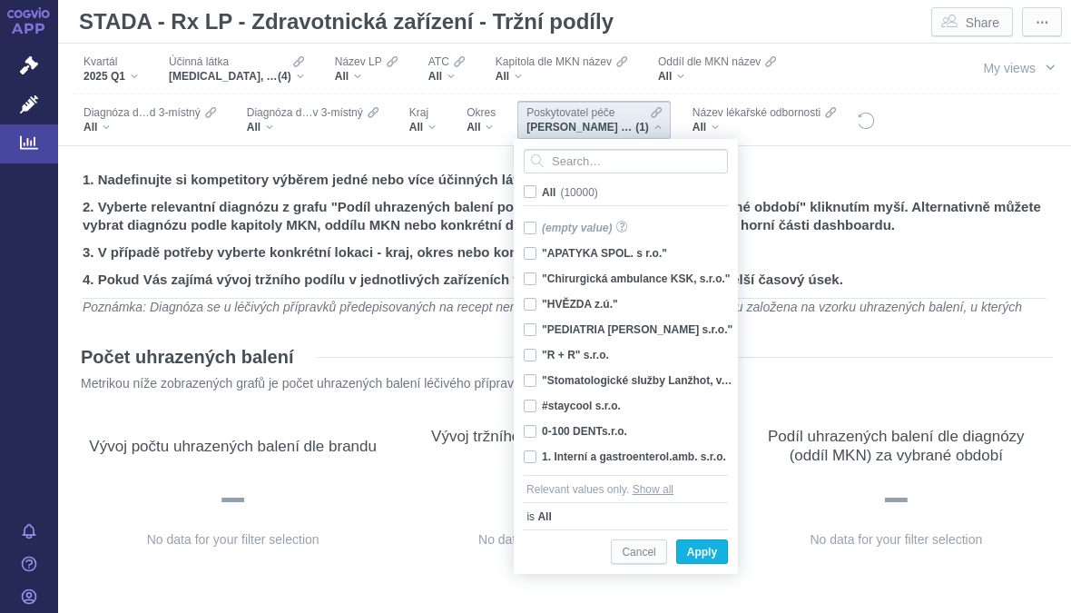
checkbox input "false"
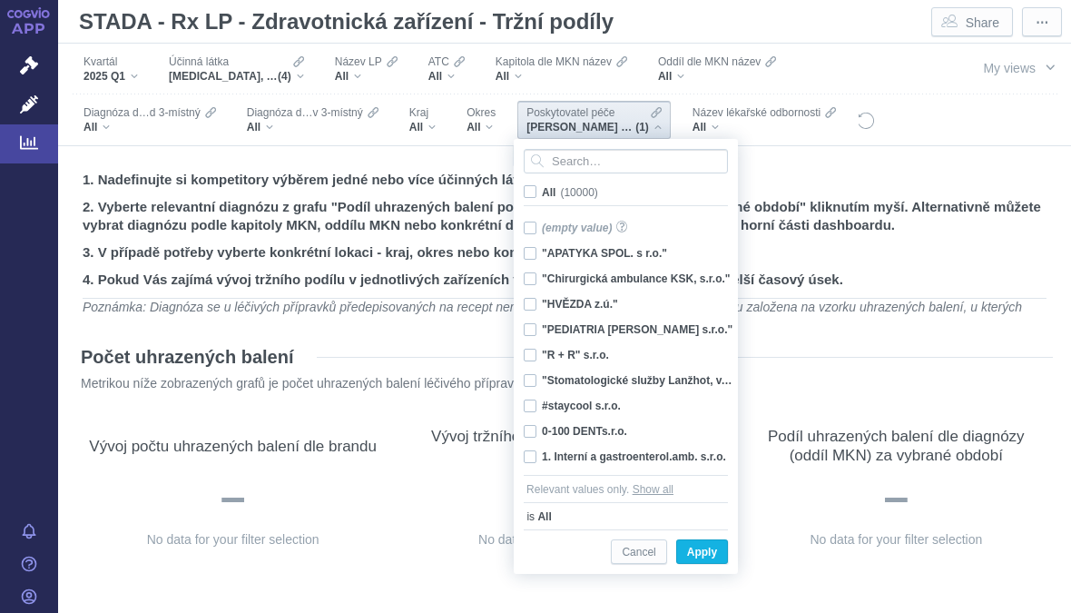
checkbox input "false"
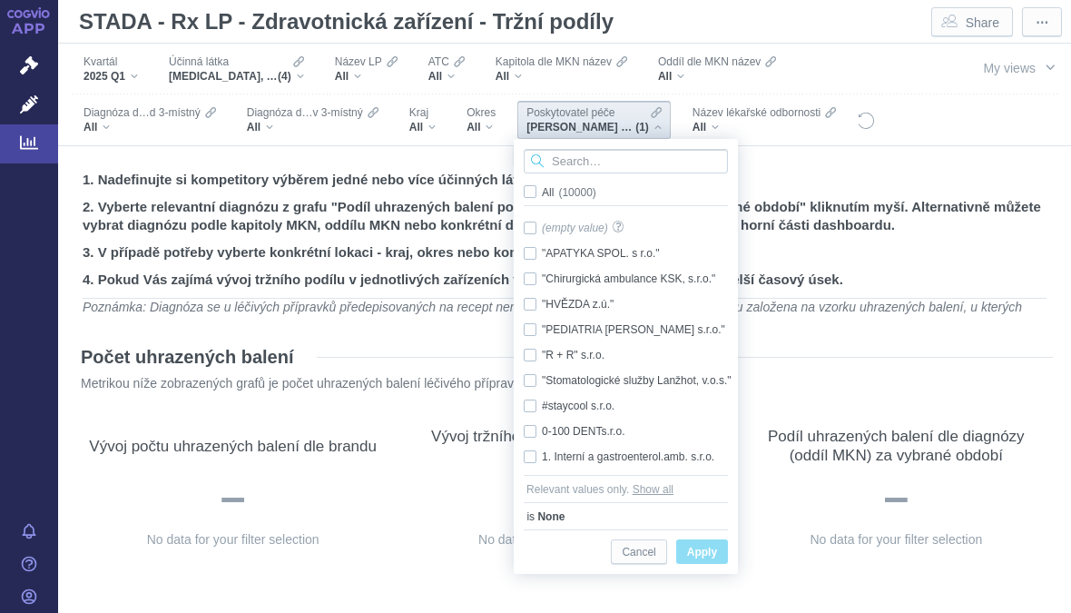
click at [597, 167] on input "Search attribute values" at bounding box center [626, 161] width 204 height 25
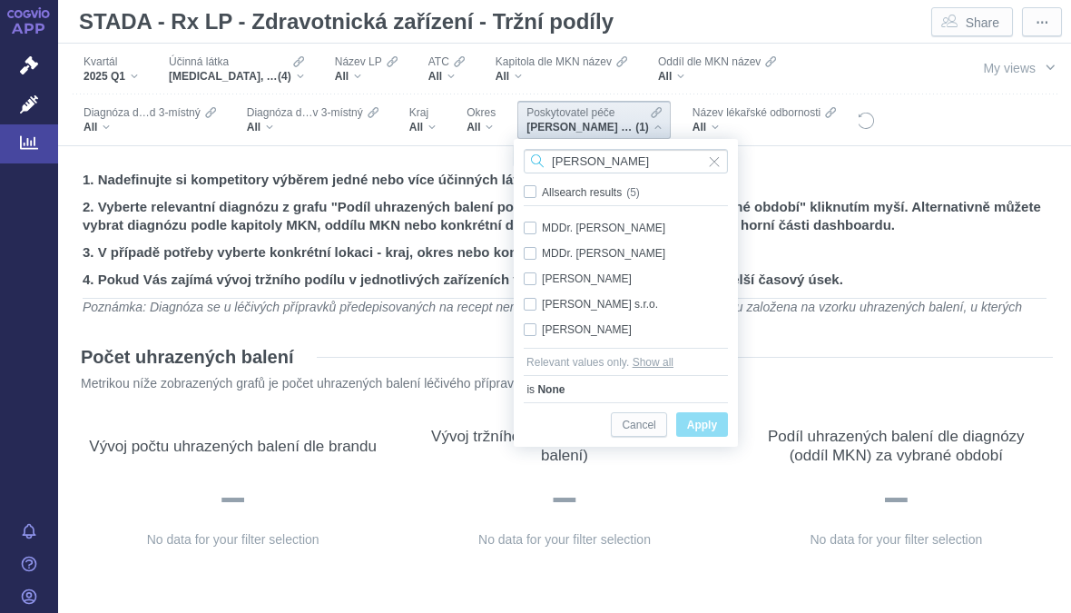
type input "[PERSON_NAME]"
click at [714, 167] on span "Input clear" at bounding box center [714, 161] width 13 height 25
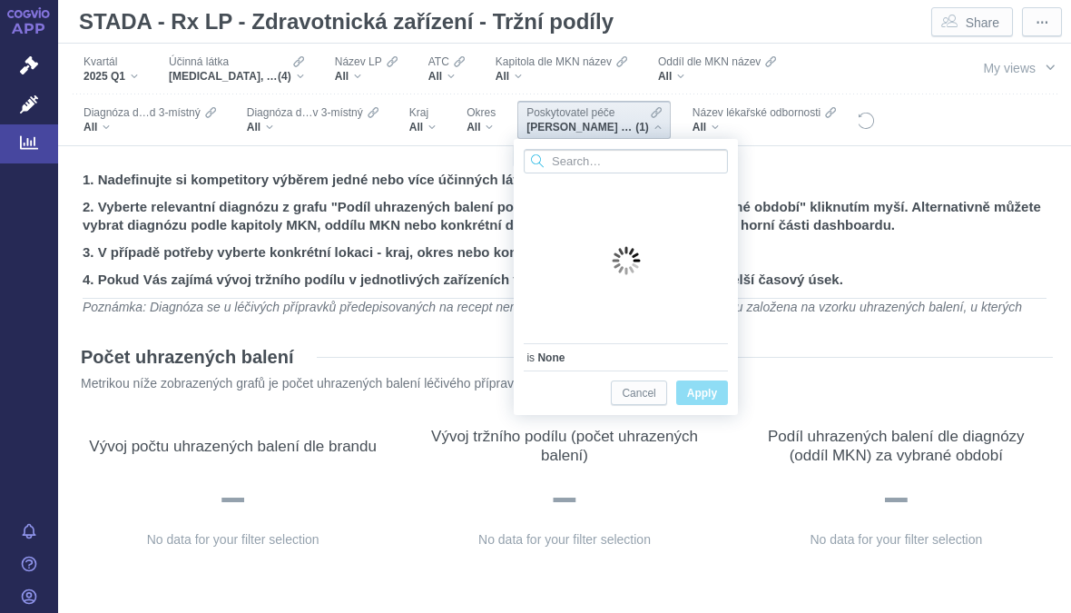
click at [615, 158] on input "Search attribute values" at bounding box center [626, 161] width 204 height 25
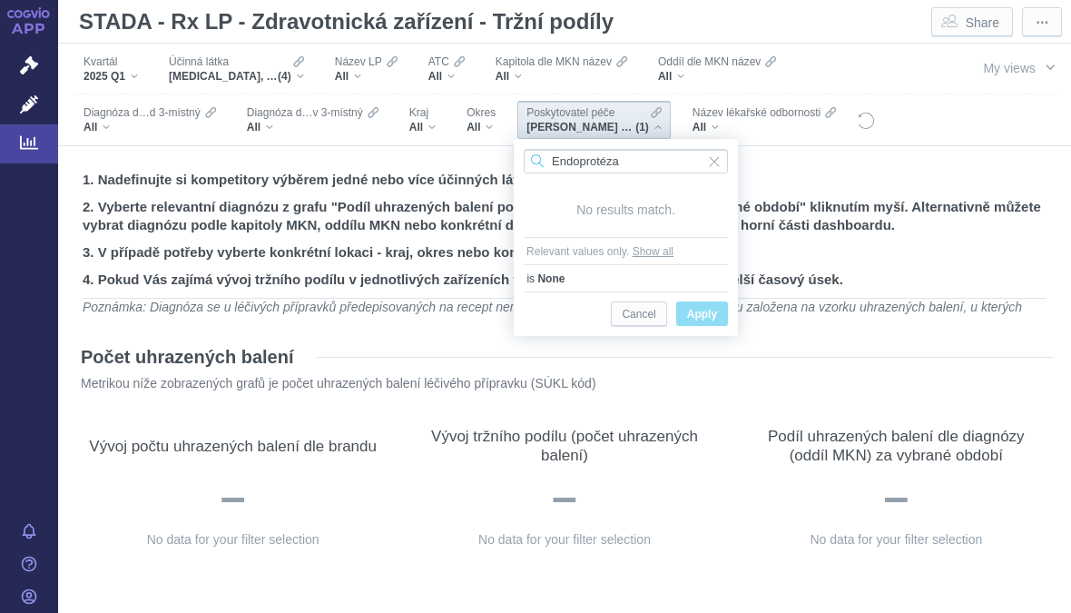
click at [653, 158] on input "Endoprotéza" at bounding box center [626, 161] width 204 height 25
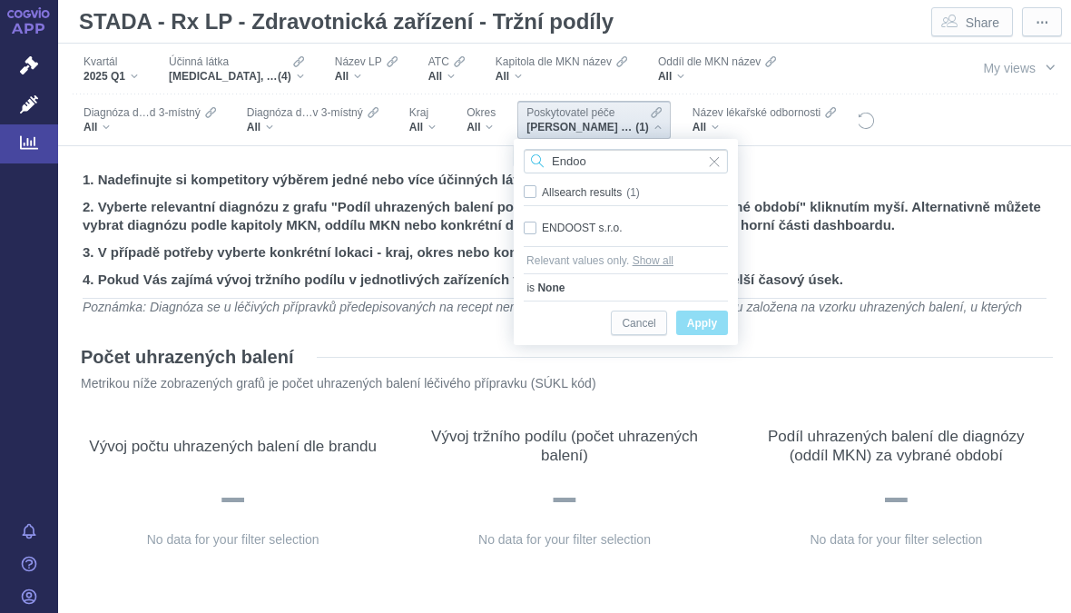
type input "Endoo"
click at [535, 227] on div "ENDOOST s.r.o. Only" at bounding box center [626, 227] width 222 height 25
checkbox input "true"
click at [0, 0] on span "Only" at bounding box center [0, 0] width 0 height 0
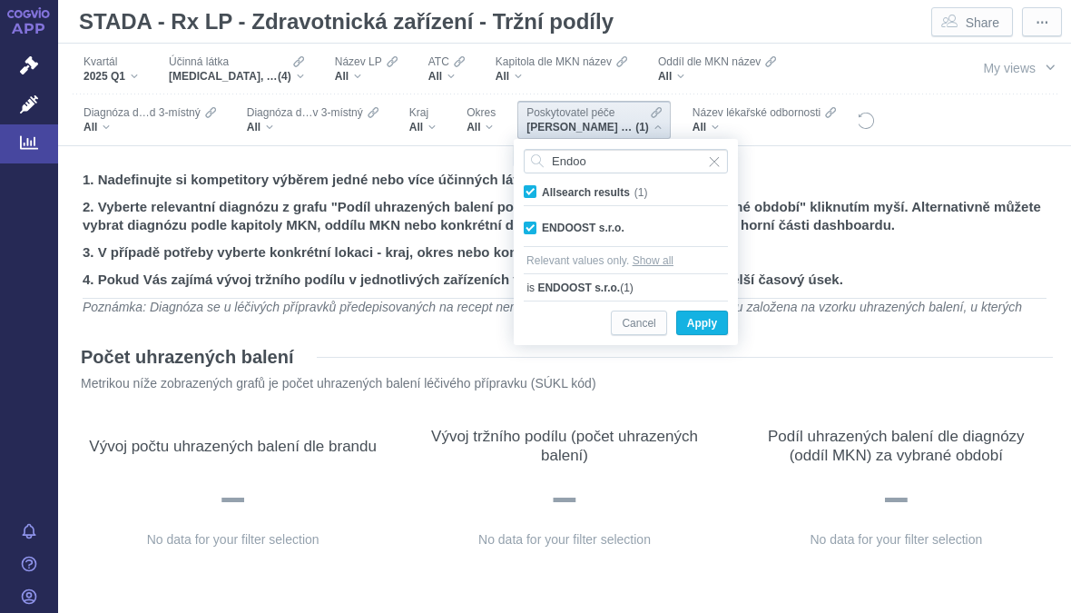
click at [705, 325] on span "Apply" at bounding box center [702, 323] width 30 height 23
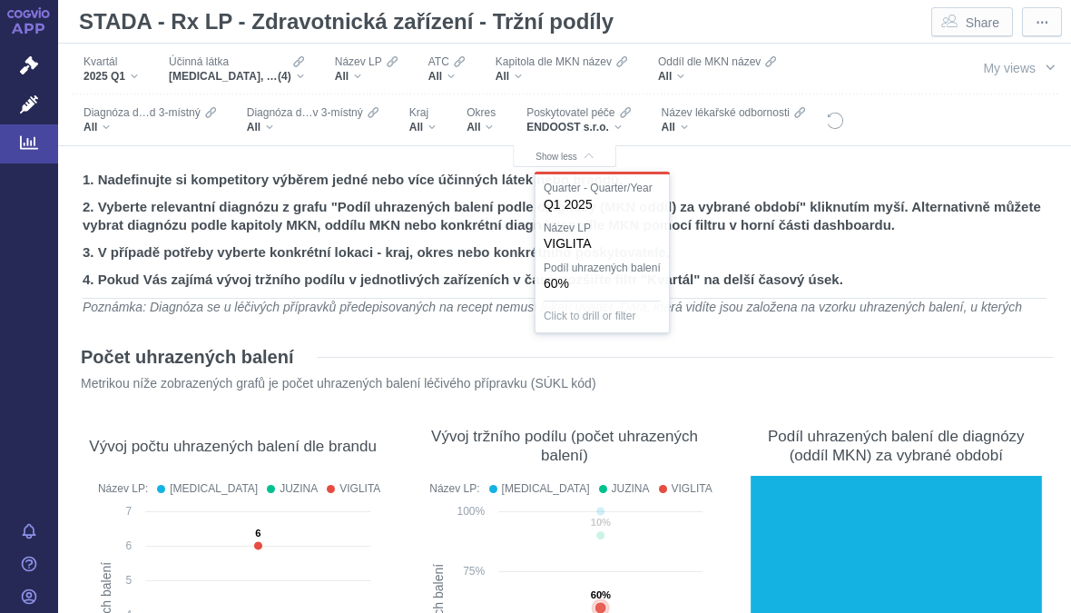
scroll to position [0, 0]
click at [304, 71] on div "[MEDICAL_DATA], VILDAGLIPTIN, [MEDICAL_DATA] A VILDAGLIPTIN, [MEDICAL_DATA] A […" at bounding box center [236, 76] width 135 height 15
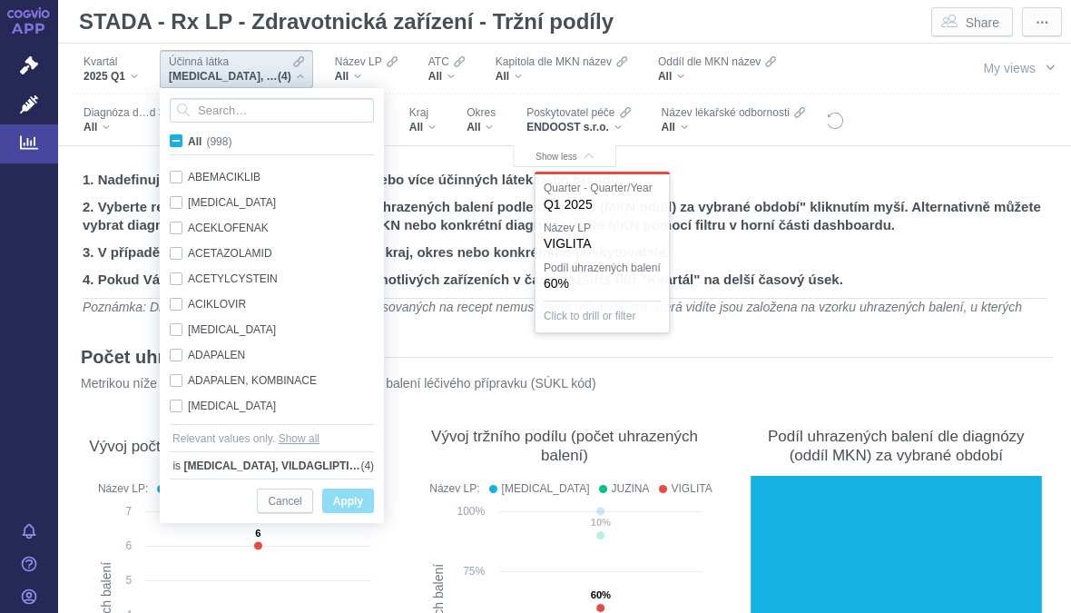
click at [188, 139] on span "All (998)" at bounding box center [210, 141] width 44 height 13
click at [188, 139] on input "All (998)" at bounding box center [194, 138] width 12 height 12
checkbox input "true"
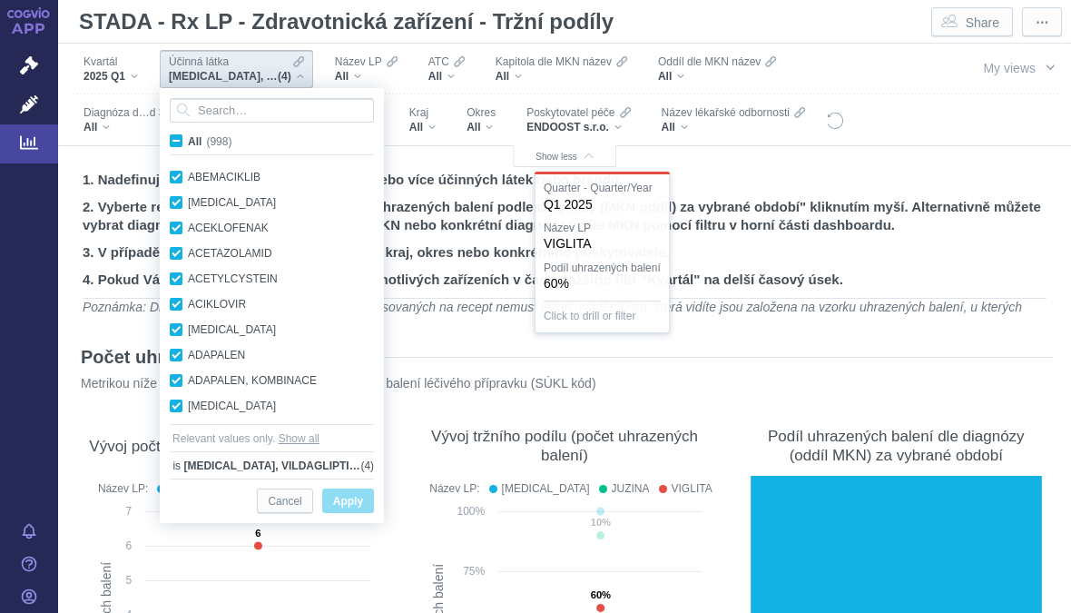
checkbox input "true"
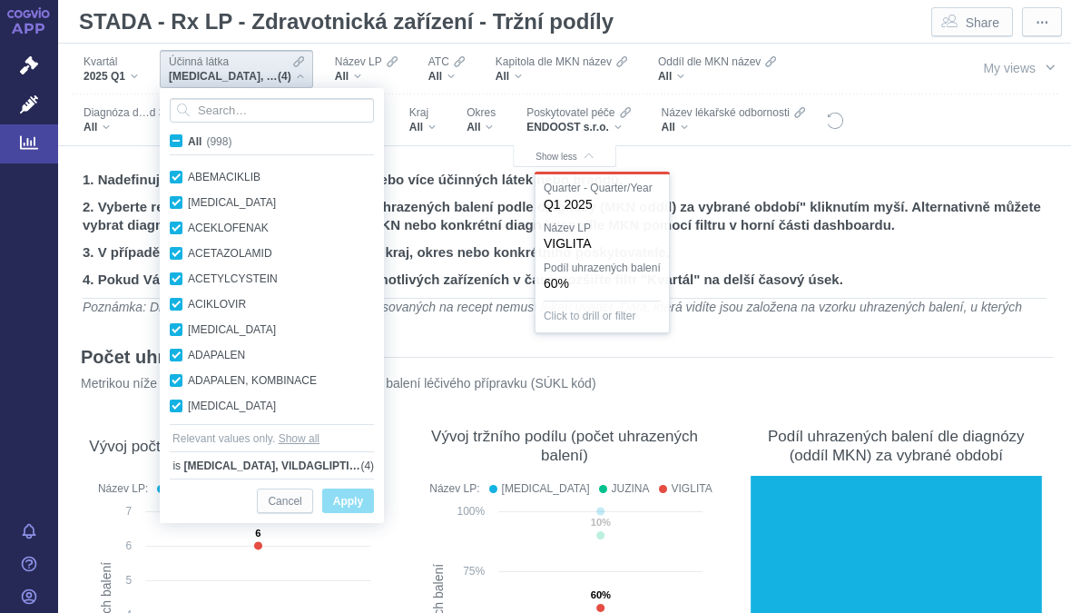
checkbox input "true"
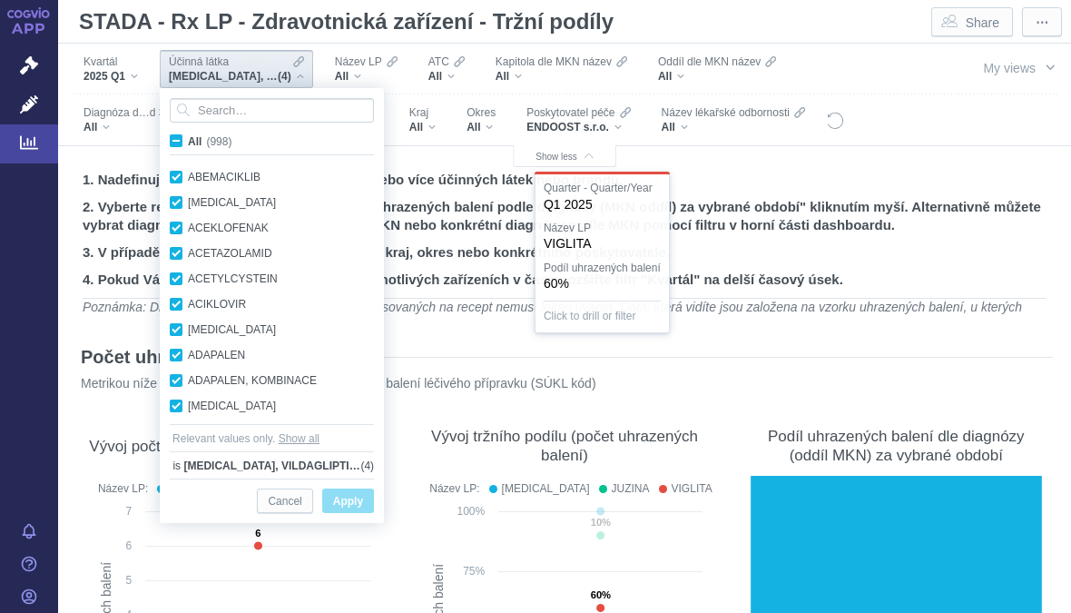
checkbox input "true"
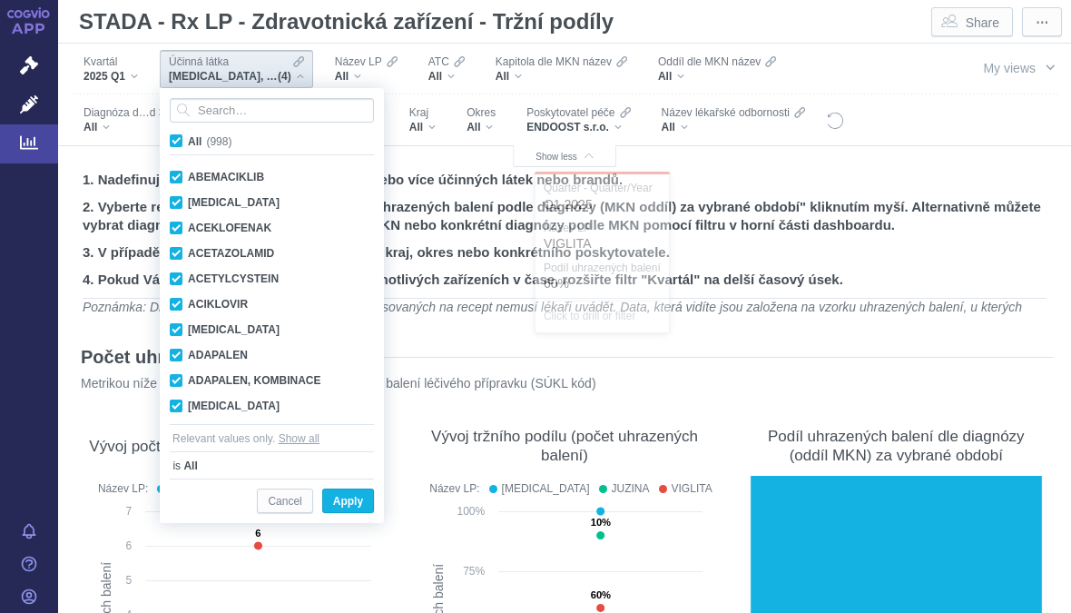
click at [188, 141] on span "All (998)" at bounding box center [210, 141] width 44 height 13
click at [188, 141] on input "All (998)" at bounding box center [194, 138] width 12 height 12
checkbox input "false"
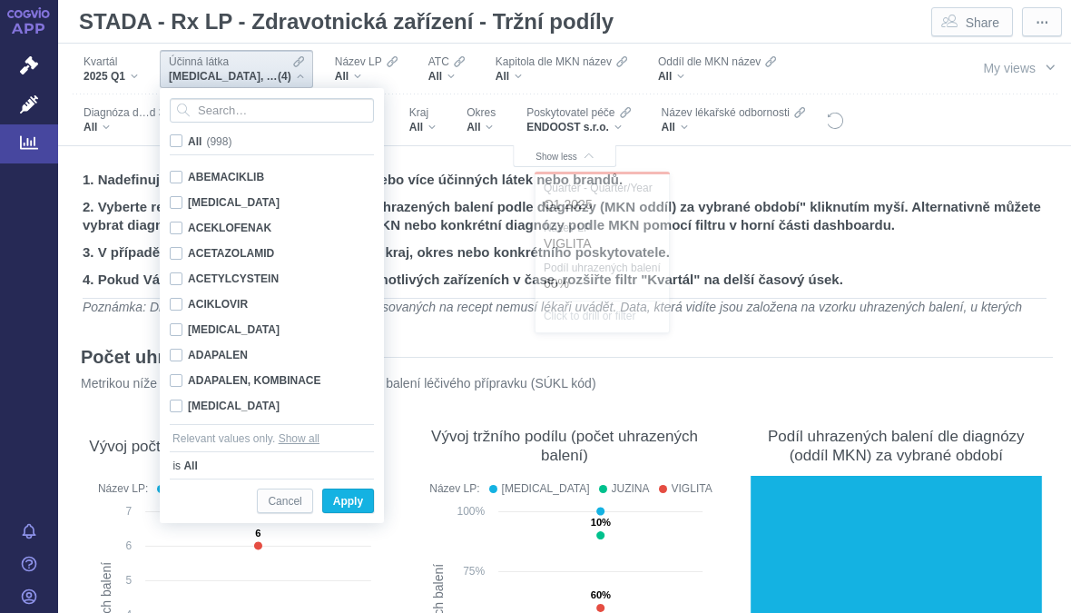
checkbox input "false"
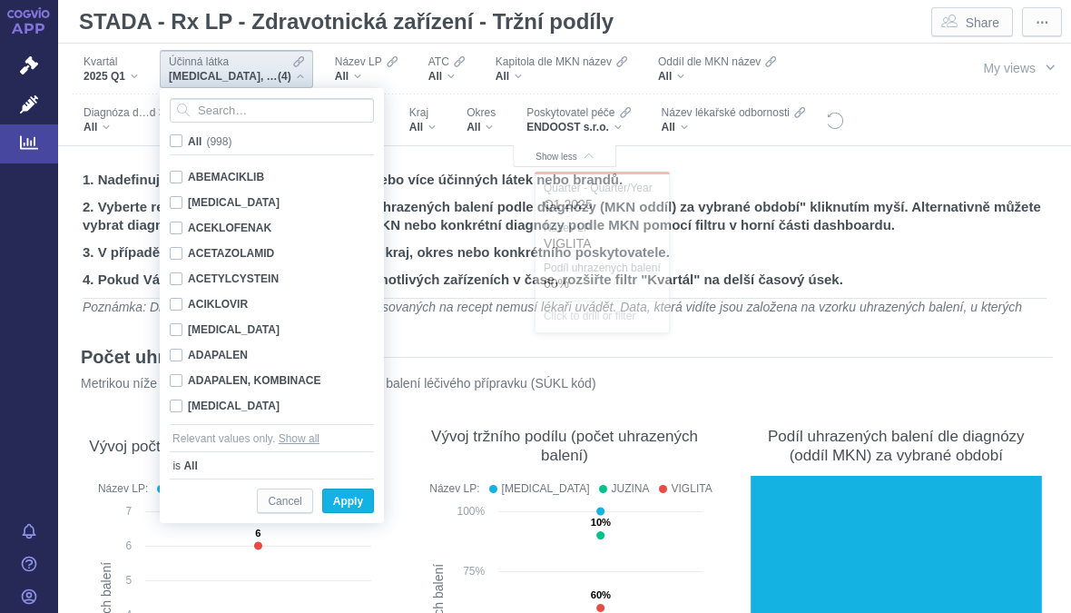
checkbox input "false"
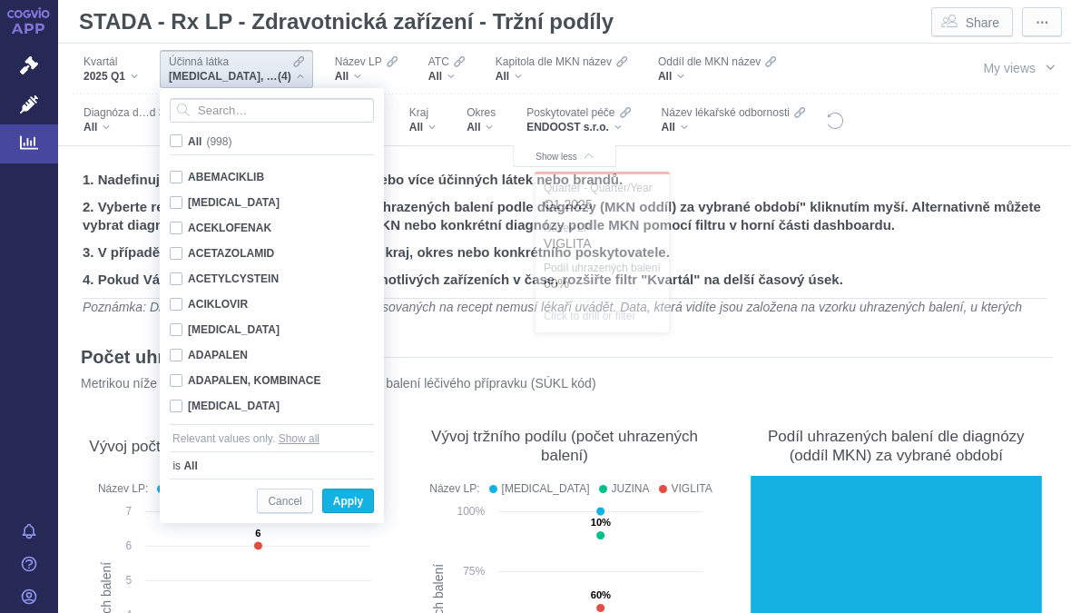
checkbox input "false"
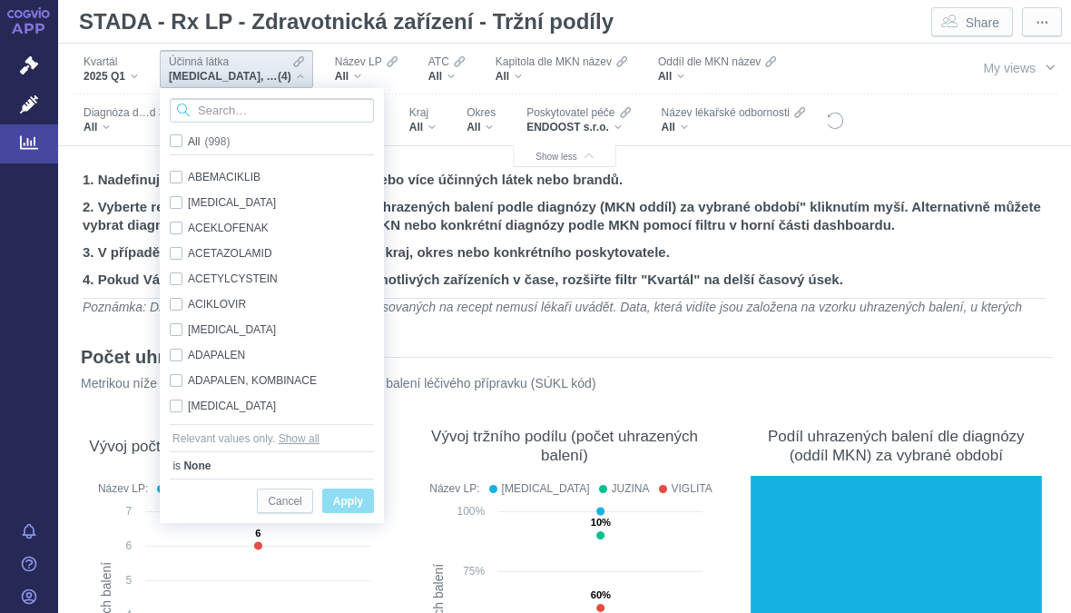
click at [240, 107] on input "Search attribute values" at bounding box center [272, 110] width 204 height 25
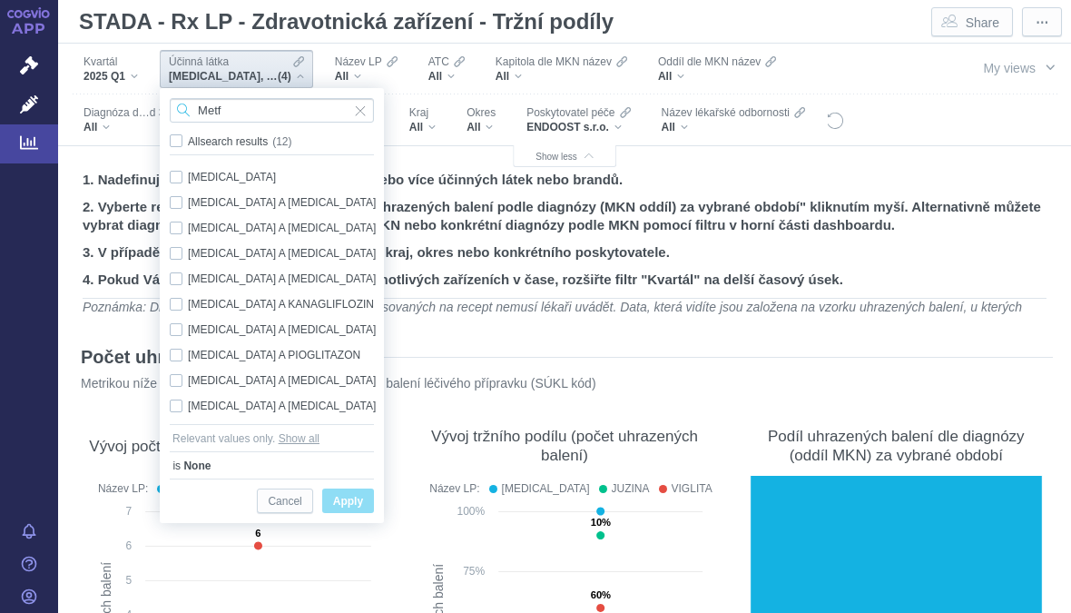
type input "Metf"
click at [225, 175] on div "[MEDICAL_DATA] Only" at bounding box center [275, 176] width 228 height 25
checkbox input "true"
click at [0, 0] on span "Only" at bounding box center [0, 0] width 0 height 0
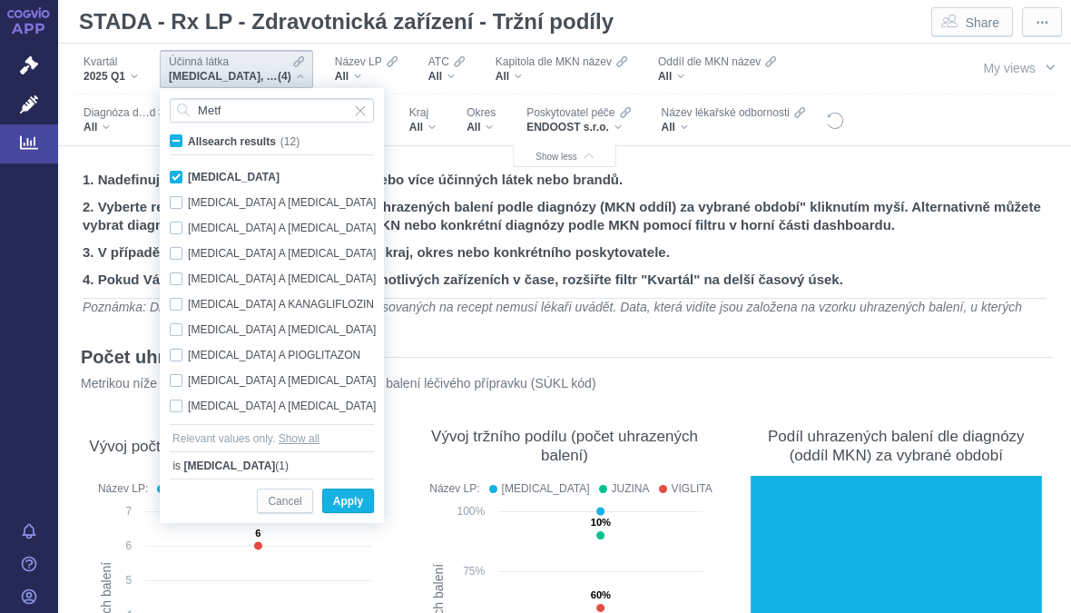
click at [362, 491] on span "Apply" at bounding box center [348, 501] width 30 height 23
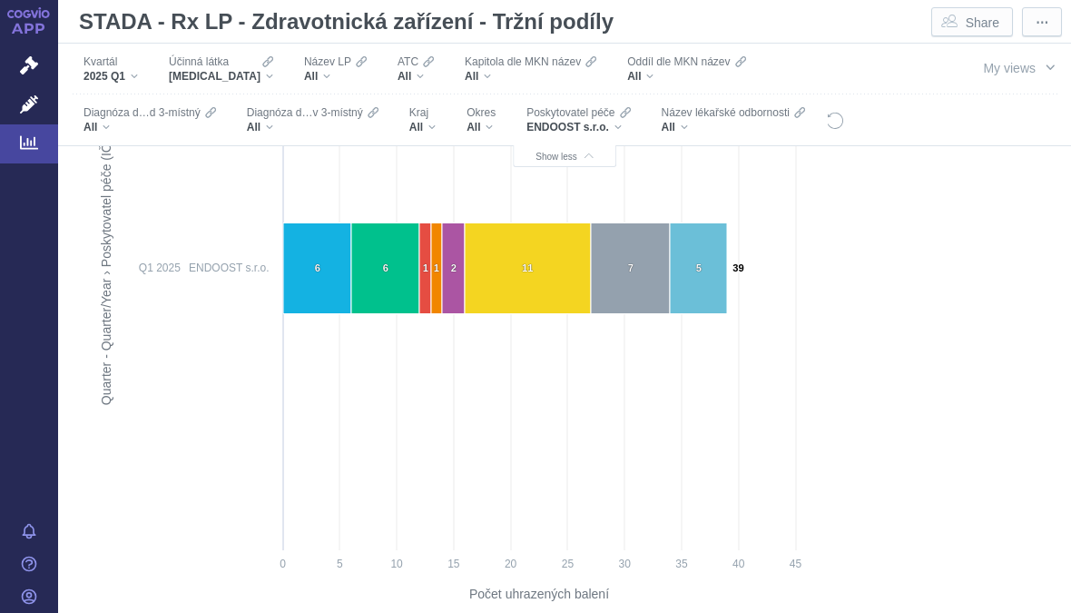
scroll to position [887, 0]
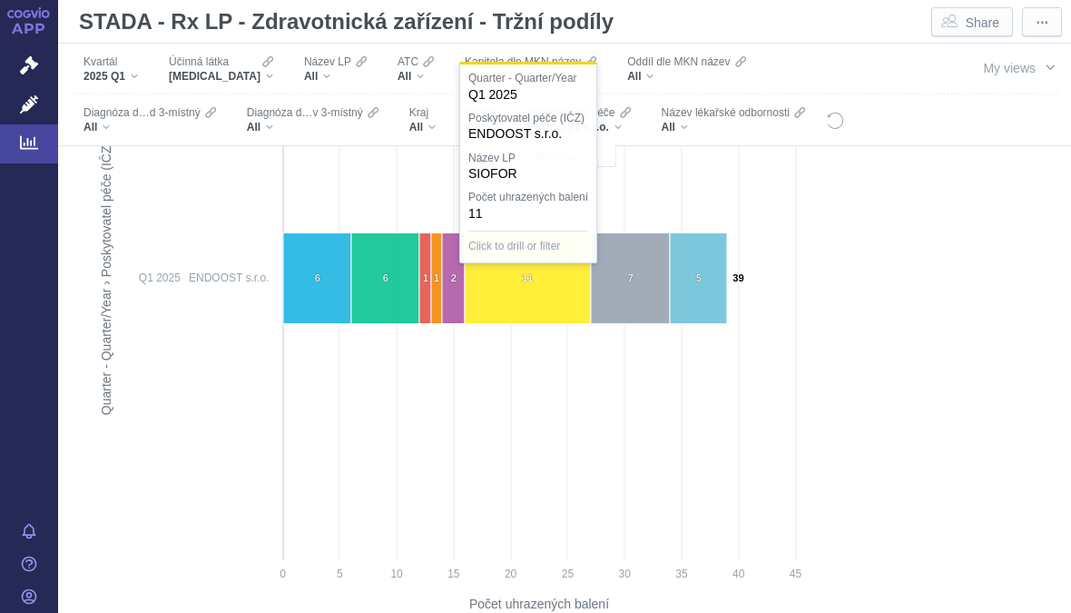
click at [538, 275] on icon at bounding box center [528, 278] width 126 height 91
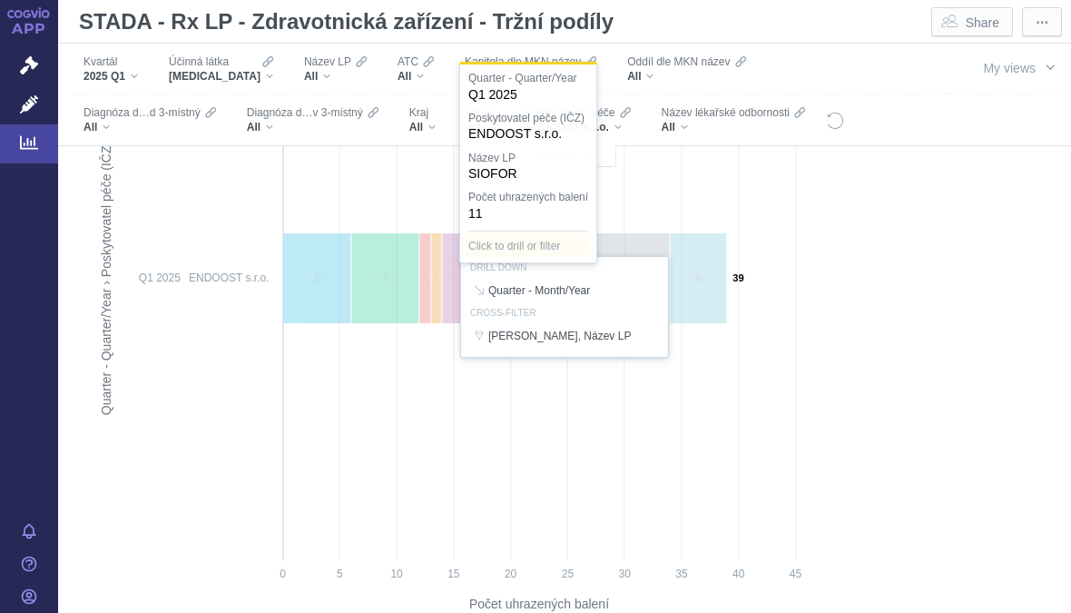
click at [327, 284] on div at bounding box center [564, 306] width 959 height 639
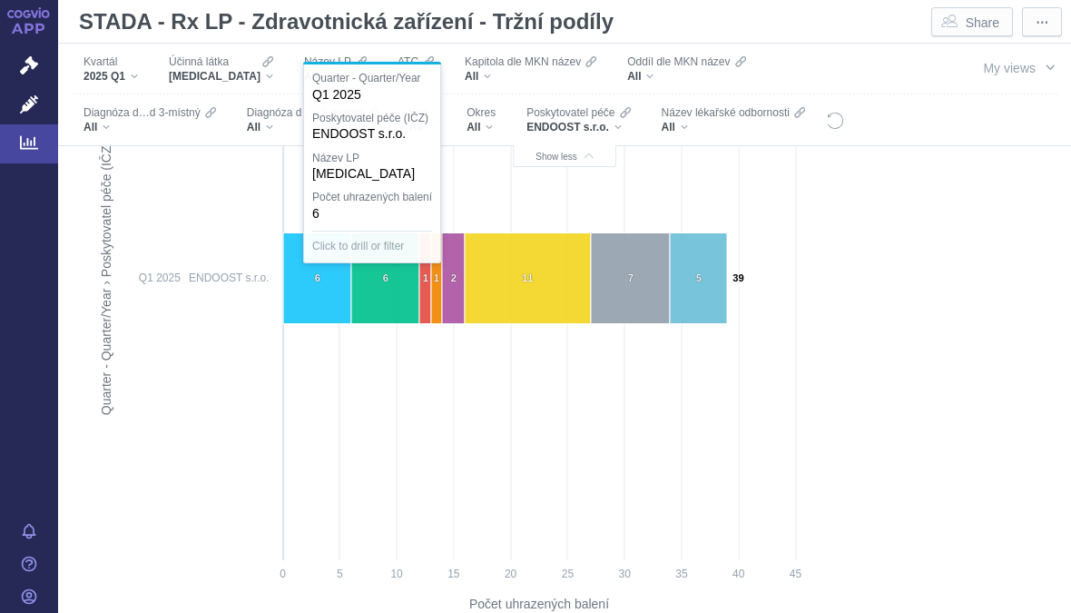
click at [321, 292] on icon at bounding box center [317, 278] width 68 height 91
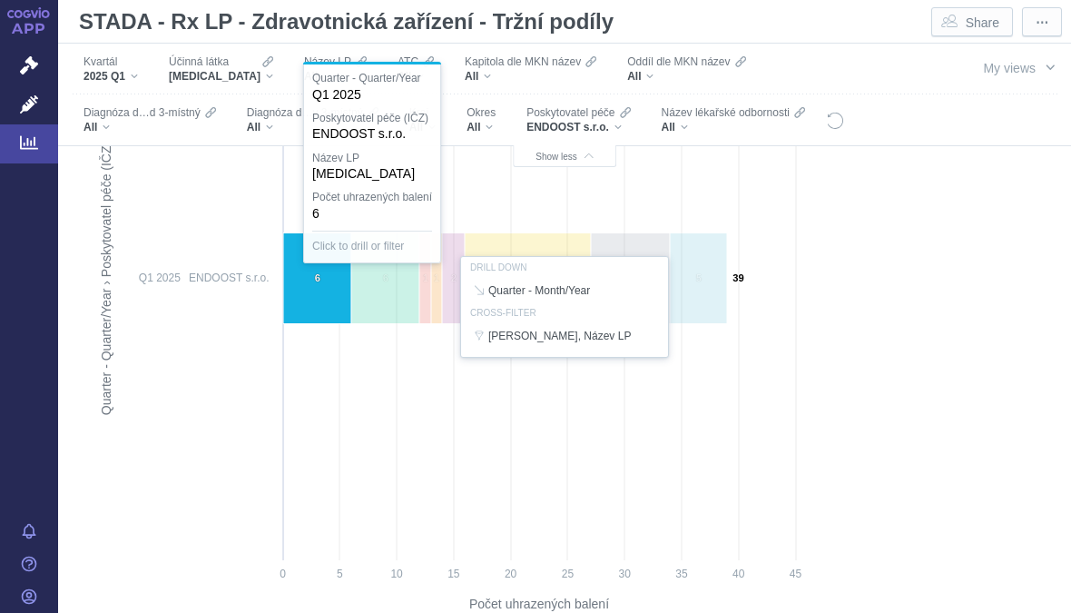
click at [380, 299] on div at bounding box center [564, 306] width 959 height 639
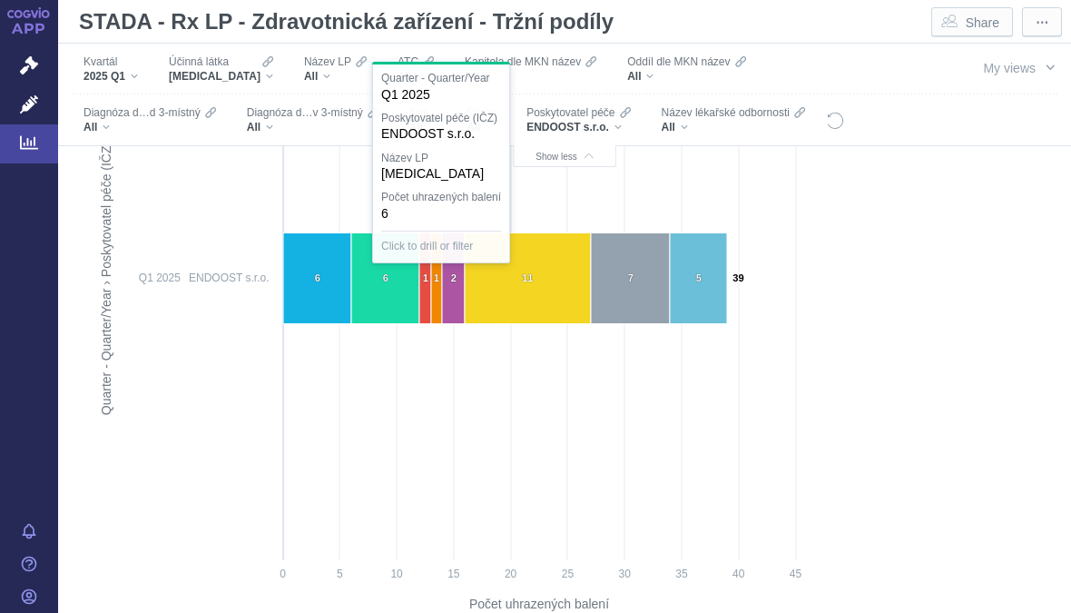
click at [397, 294] on icon at bounding box center [385, 278] width 68 height 91
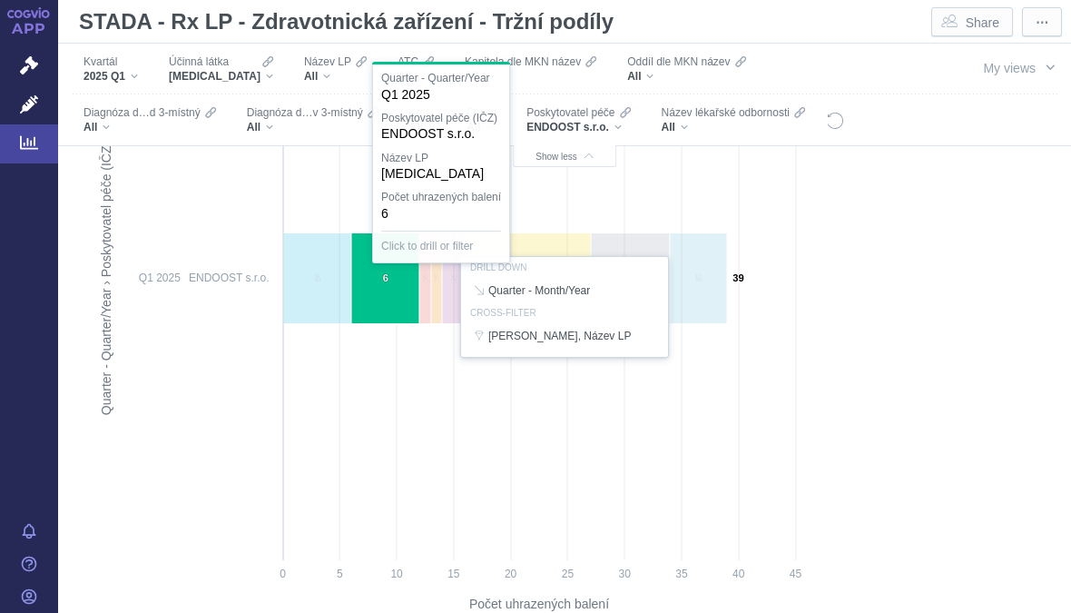
click at [414, 384] on div at bounding box center [564, 306] width 959 height 639
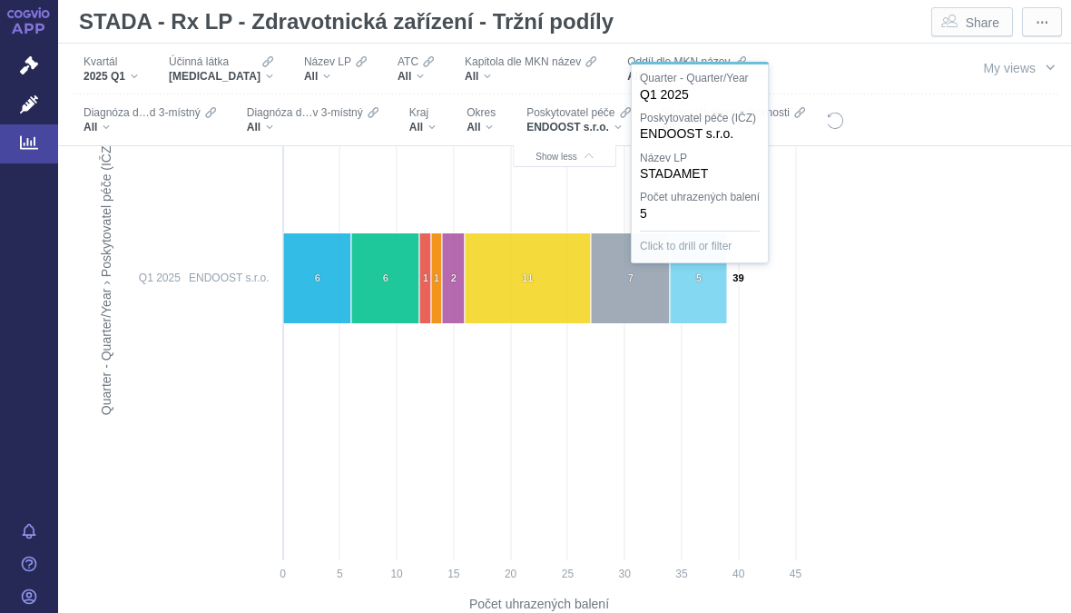
click at [699, 293] on icon at bounding box center [698, 278] width 57 height 91
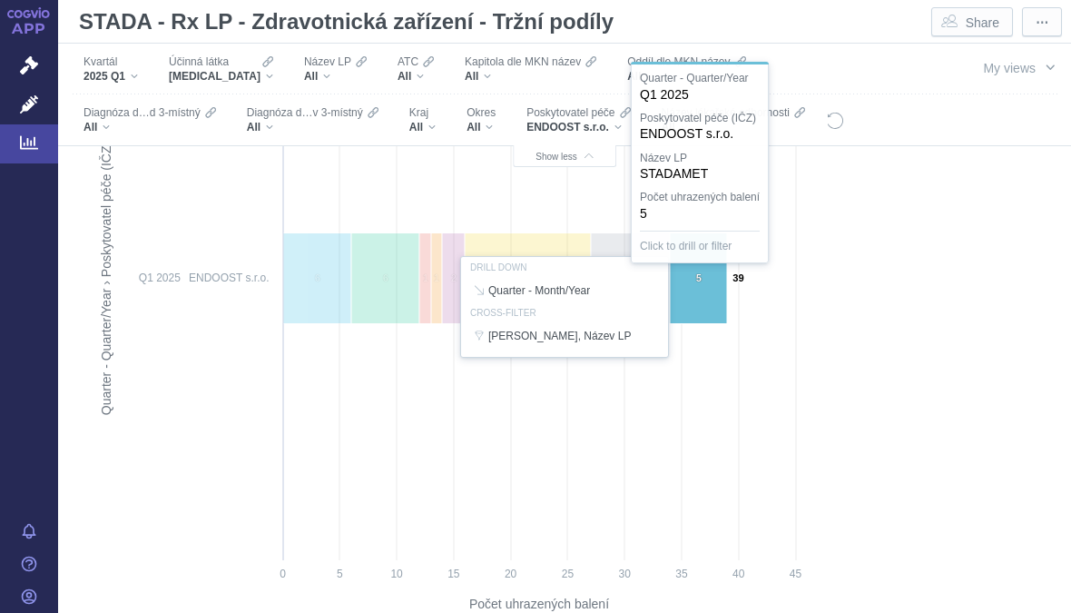
click at [714, 356] on div at bounding box center [564, 306] width 959 height 639
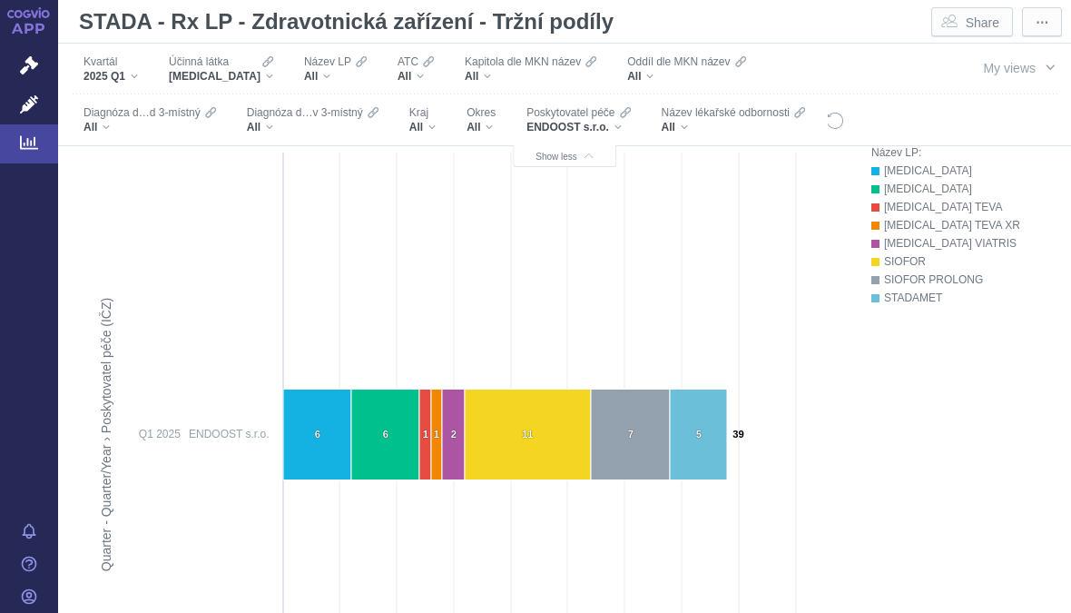
scroll to position [723, 0]
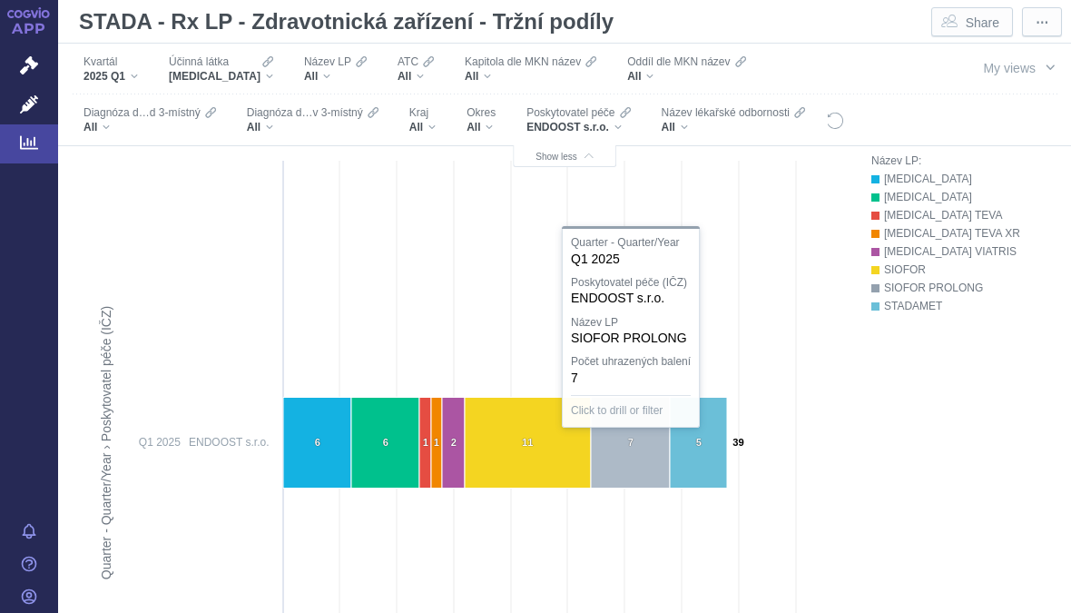
click at [633, 435] on icon at bounding box center [630, 443] width 79 height 91
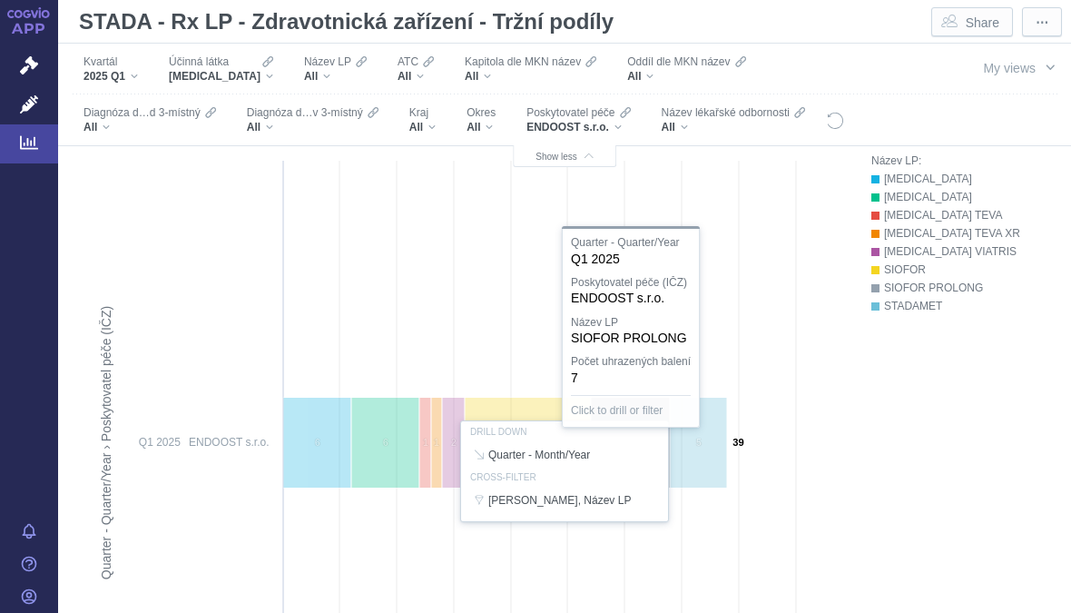
click at [830, 498] on div at bounding box center [564, 471] width 959 height 639
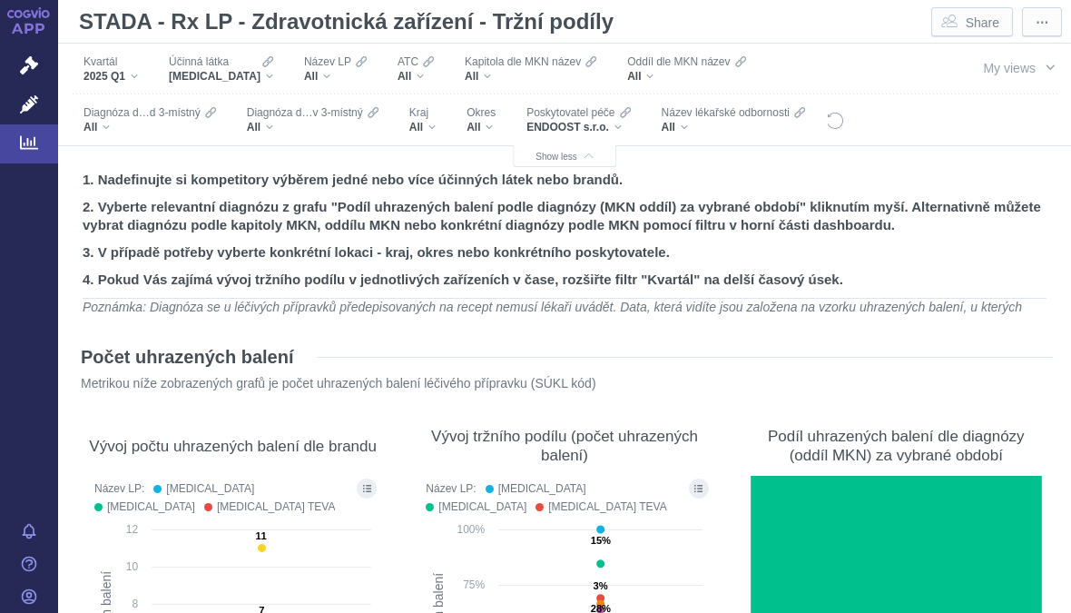
scroll to position [0, 0]
